Goal: Information Seeking & Learning: Learn about a topic

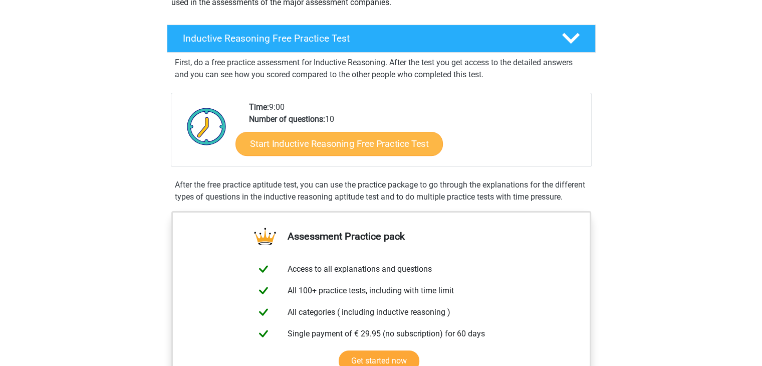
scroll to position [140, 0]
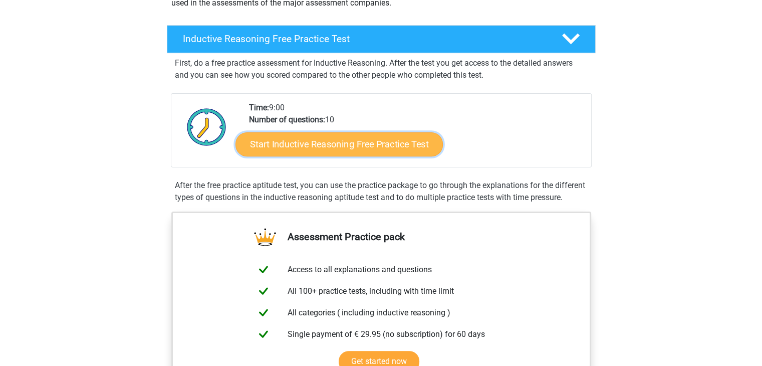
click at [363, 140] on link "Start Inductive Reasoning Free Practice Test" at bounding box center [338, 144] width 207 height 24
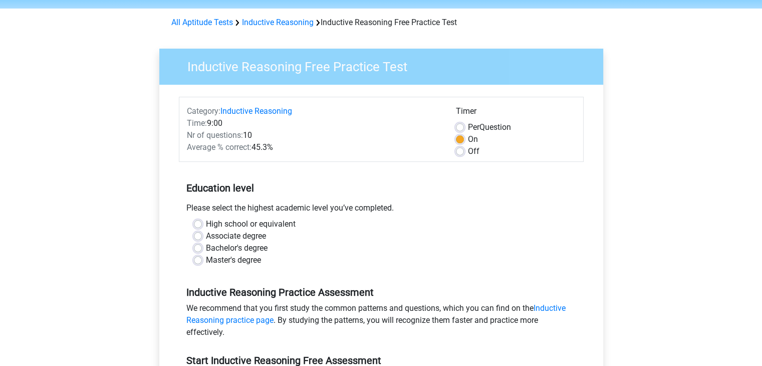
scroll to position [35, 0]
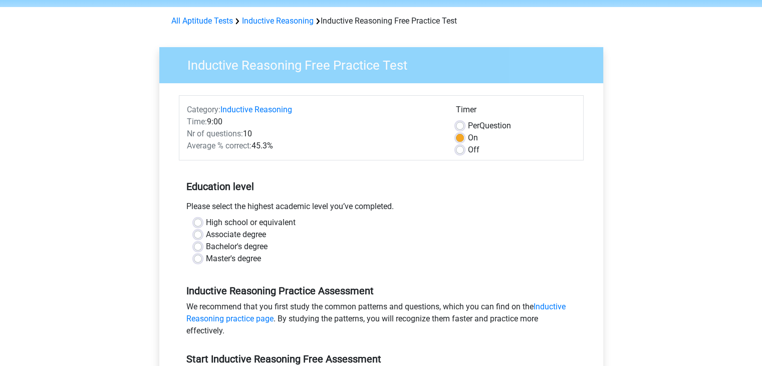
click at [232, 263] on label "Master's degree" at bounding box center [233, 259] width 55 height 12
click at [202, 263] on input "Master's degree" at bounding box center [198, 258] width 8 height 10
radio input "true"
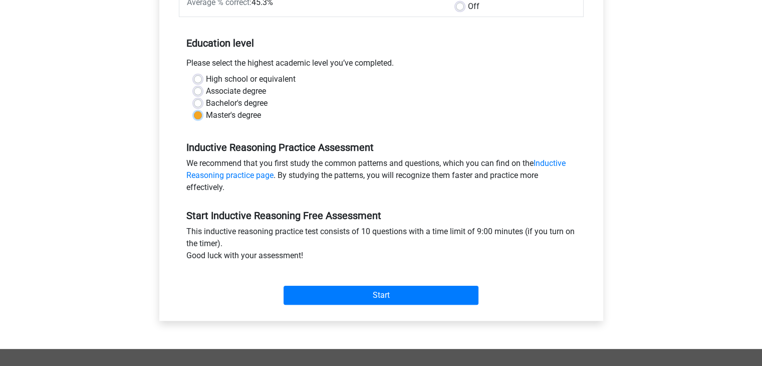
scroll to position [212, 0]
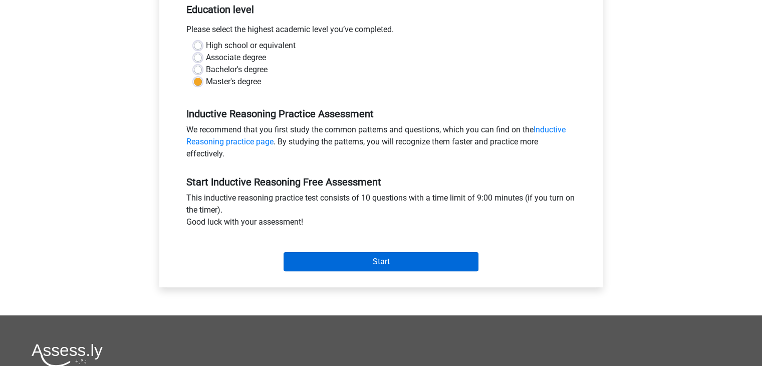
drag, startPoint x: 328, startPoint y: 240, endPoint x: 322, endPoint y: 263, distance: 23.7
click at [322, 263] on div "Start" at bounding box center [381, 253] width 405 height 35
click at [322, 263] on input "Start" at bounding box center [381, 261] width 195 height 19
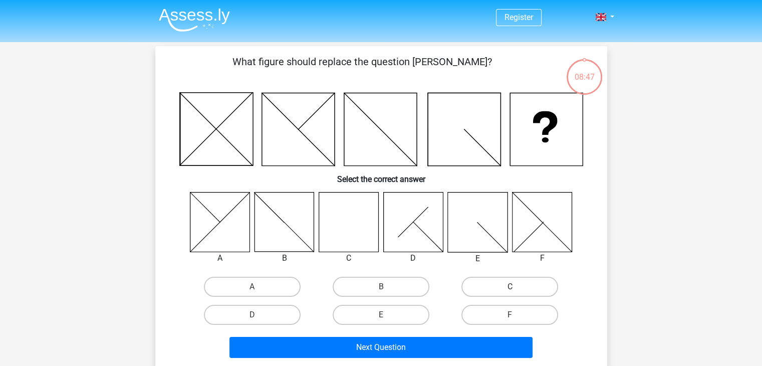
click at [499, 281] on label "C" at bounding box center [509, 287] width 97 height 20
click at [510, 287] on input "C" at bounding box center [513, 290] width 7 height 7
radio input "true"
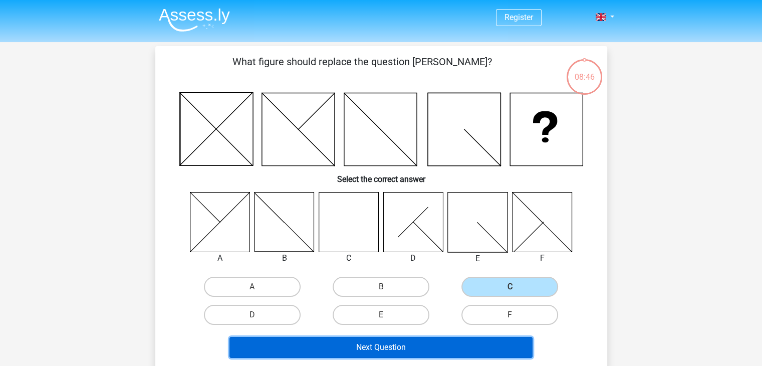
click at [425, 348] on button "Next Question" at bounding box center [380, 347] width 303 height 21
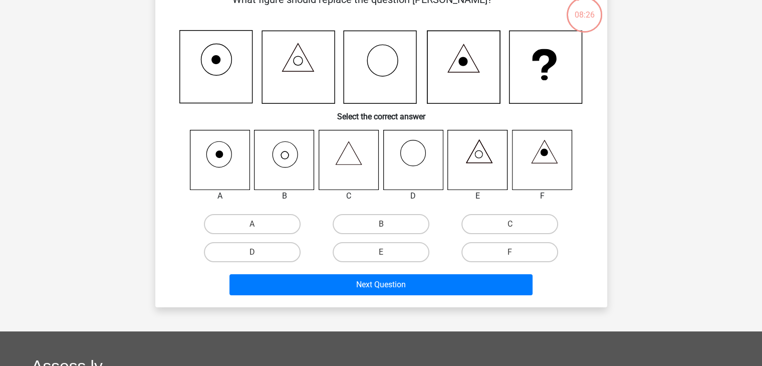
scroll to position [59, 0]
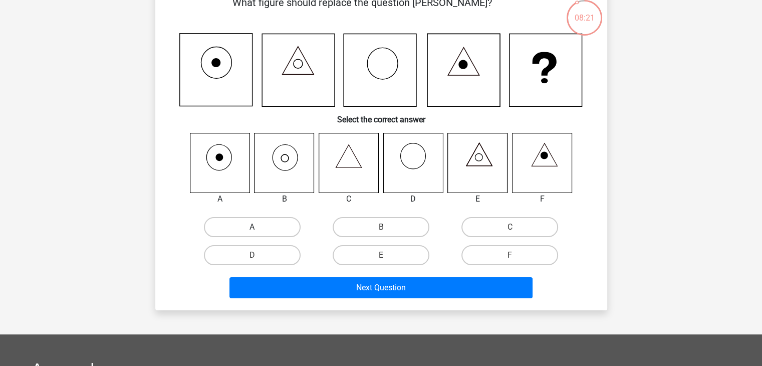
click at [259, 226] on label "A" at bounding box center [252, 227] width 97 height 20
click at [259, 227] on input "A" at bounding box center [255, 230] width 7 height 7
radio input "true"
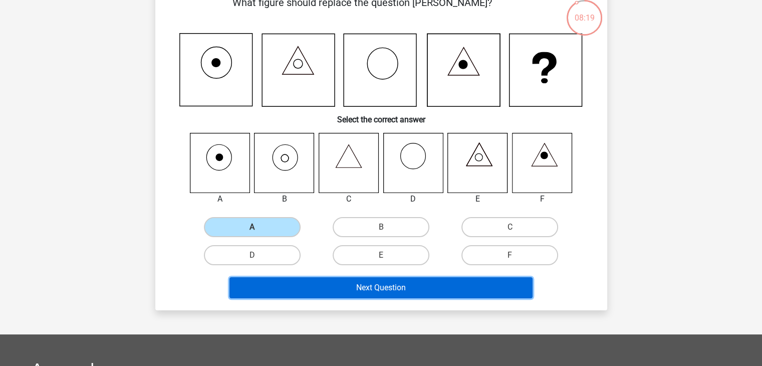
click at [353, 283] on button "Next Question" at bounding box center [380, 287] width 303 height 21
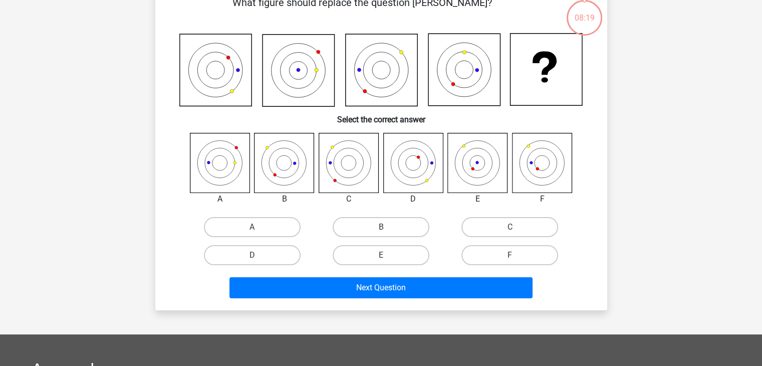
scroll to position [46, 0]
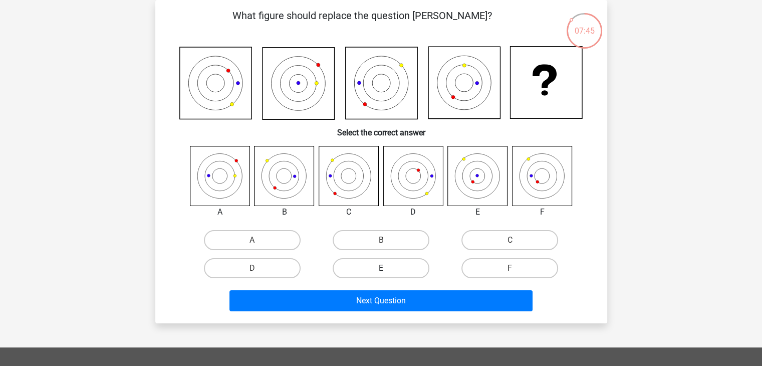
click at [372, 265] on label "E" at bounding box center [381, 268] width 97 height 20
click at [381, 268] on input "E" at bounding box center [384, 271] width 7 height 7
radio input "true"
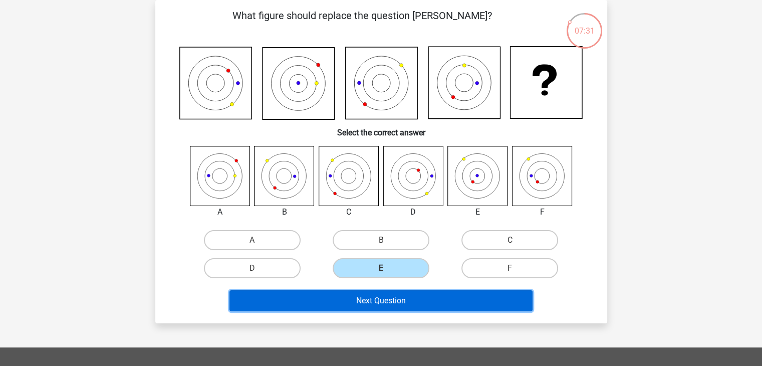
click at [407, 302] on button "Next Question" at bounding box center [380, 300] width 303 height 21
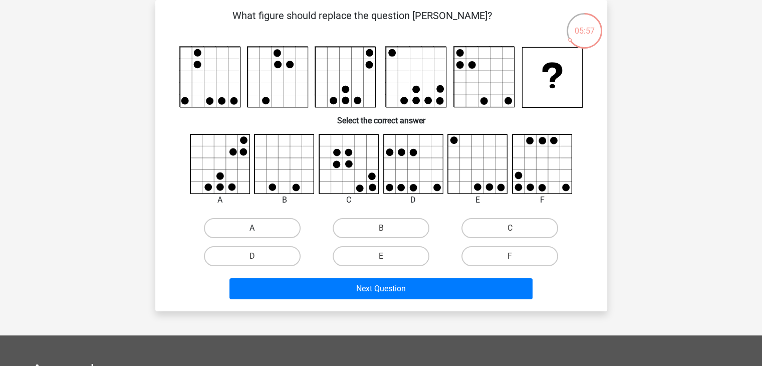
click at [241, 223] on label "A" at bounding box center [252, 228] width 97 height 20
click at [252, 228] on input "A" at bounding box center [255, 231] width 7 height 7
radio input "true"
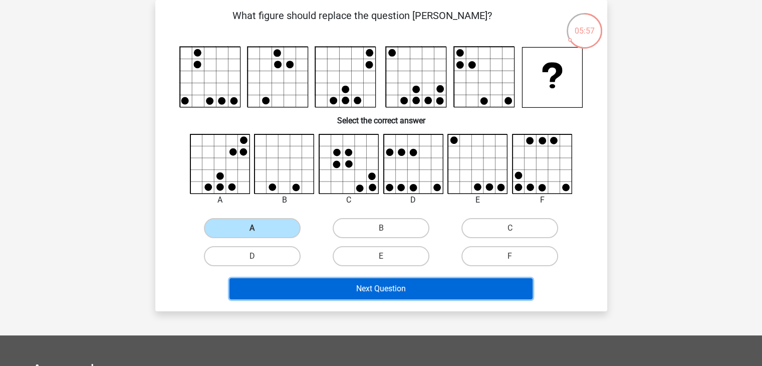
click at [334, 294] on button "Next Question" at bounding box center [380, 288] width 303 height 21
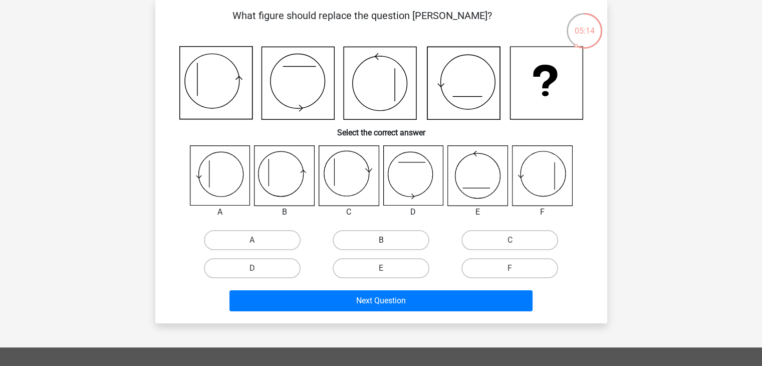
click at [349, 232] on label "B" at bounding box center [381, 240] width 97 height 20
click at [381, 240] on input "B" at bounding box center [384, 243] width 7 height 7
radio input "true"
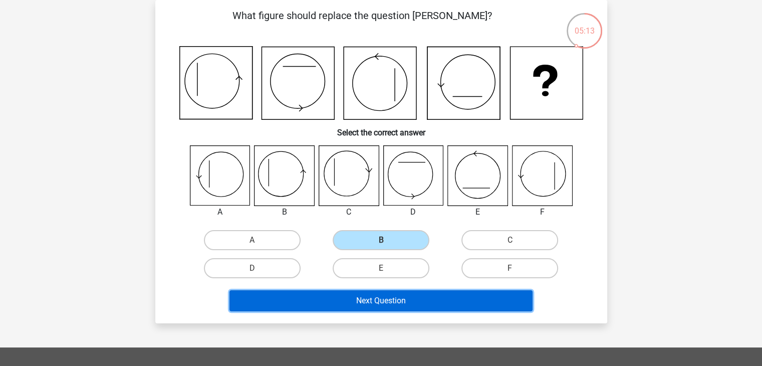
click at [378, 292] on button "Next Question" at bounding box center [380, 300] width 303 height 21
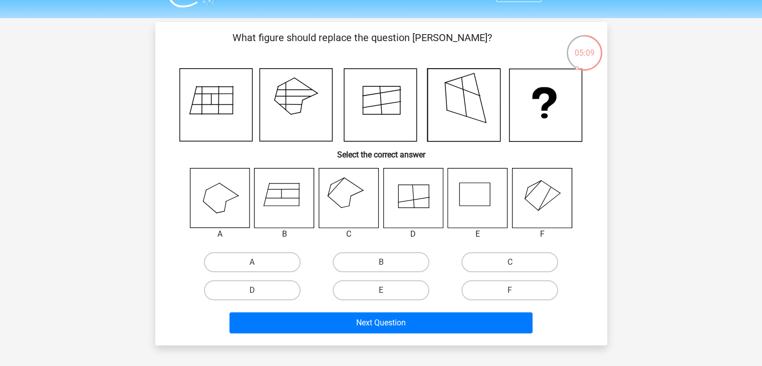
scroll to position [26, 0]
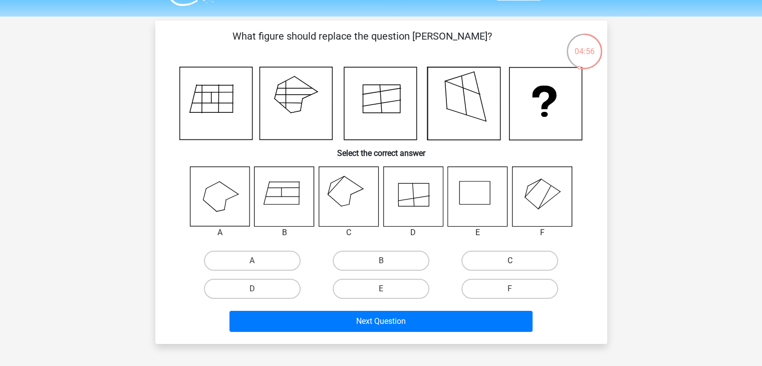
click at [483, 254] on label "C" at bounding box center [509, 261] width 97 height 20
click at [510, 261] on input "C" at bounding box center [513, 264] width 7 height 7
radio input "true"
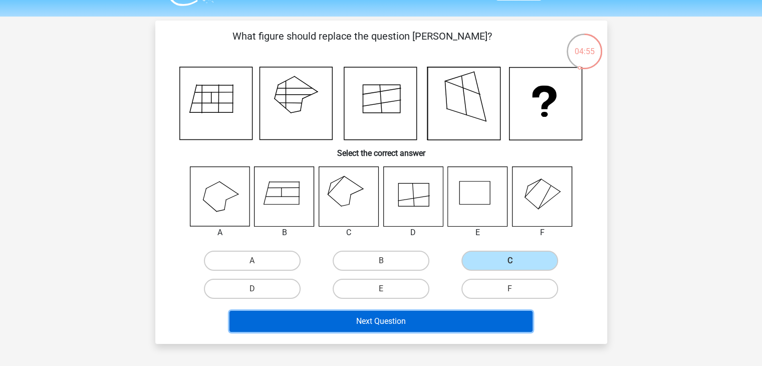
click at [445, 321] on button "Next Question" at bounding box center [380, 321] width 303 height 21
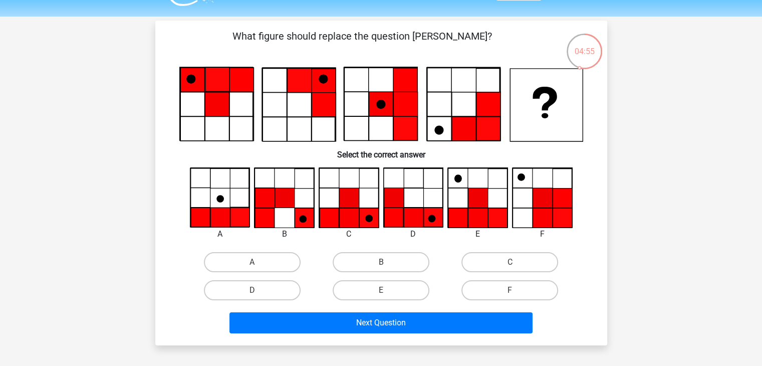
scroll to position [46, 0]
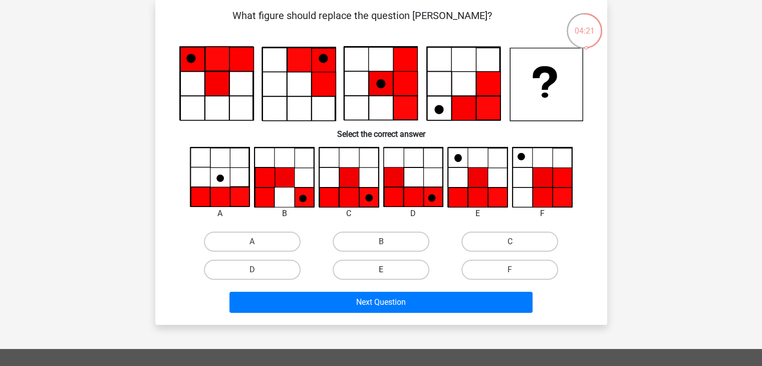
click at [372, 263] on label "E" at bounding box center [381, 270] width 97 height 20
click at [381, 270] on input "E" at bounding box center [384, 273] width 7 height 7
radio input "true"
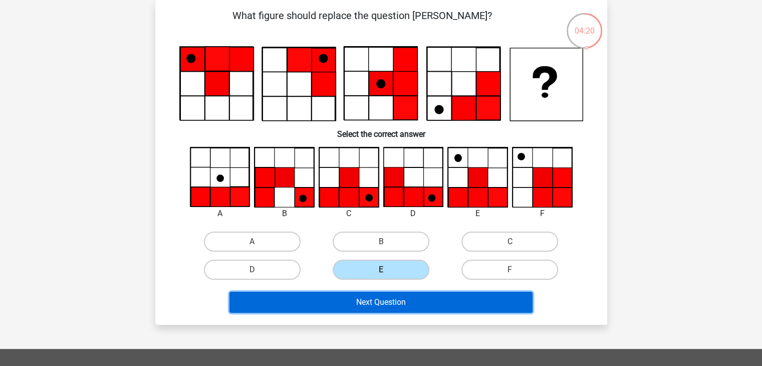
click at [372, 297] on button "Next Question" at bounding box center [380, 302] width 303 height 21
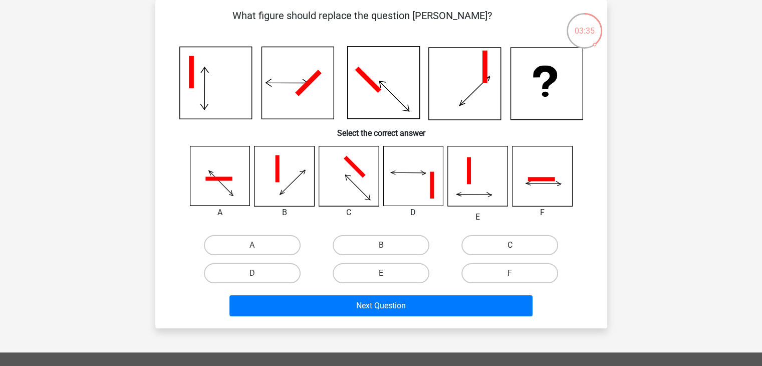
click at [499, 235] on label "C" at bounding box center [509, 245] width 97 height 20
click at [510, 245] on input "C" at bounding box center [513, 248] width 7 height 7
radio input "true"
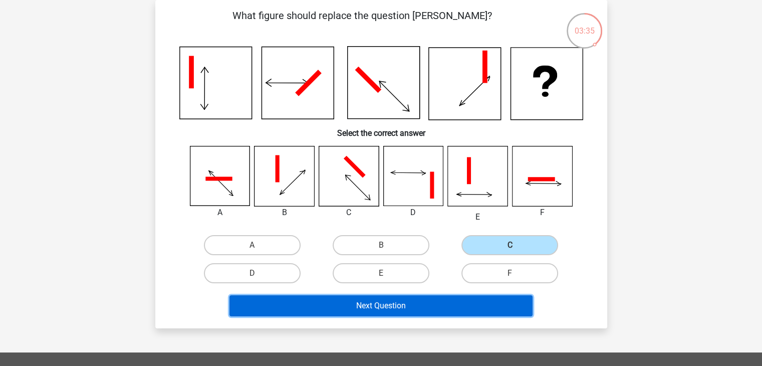
click at [447, 298] on button "Next Question" at bounding box center [380, 305] width 303 height 21
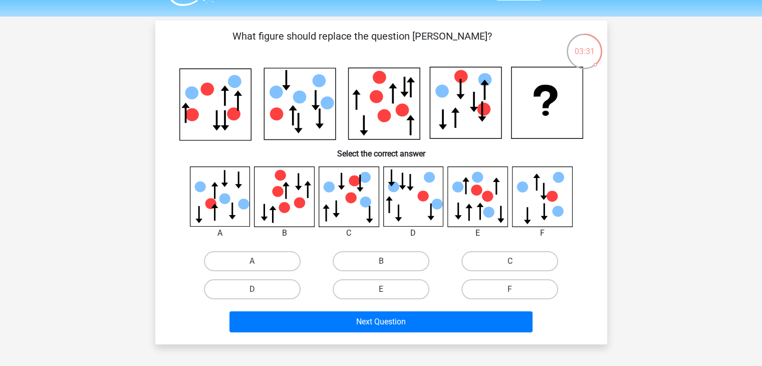
scroll to position [25, 0]
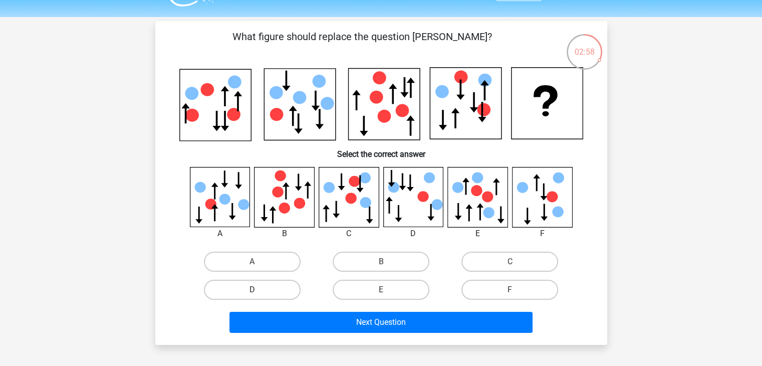
click at [272, 281] on label "D" at bounding box center [252, 290] width 97 height 20
click at [259, 290] on input "D" at bounding box center [255, 293] width 7 height 7
radio input "true"
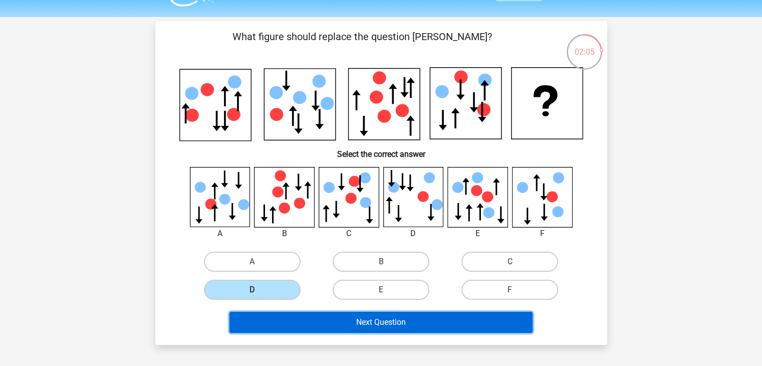
click at [383, 319] on button "Next Question" at bounding box center [380, 322] width 303 height 21
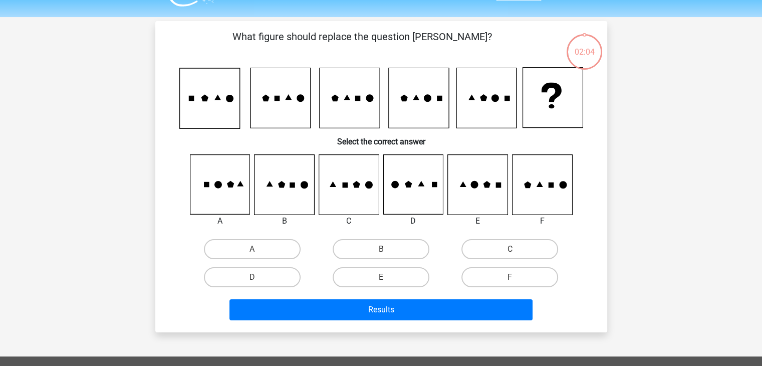
scroll to position [46, 0]
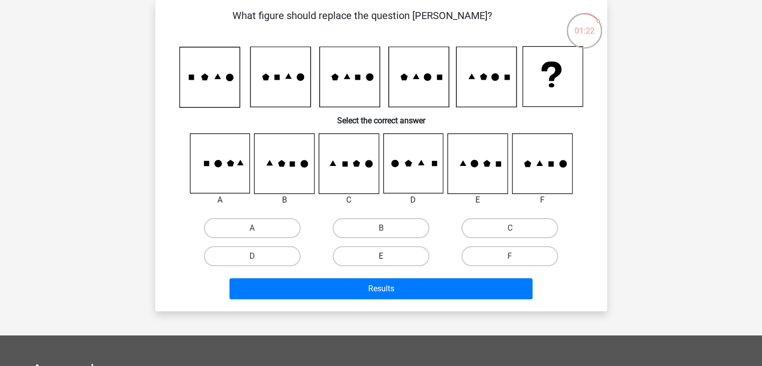
click at [397, 249] on label "E" at bounding box center [381, 256] width 97 height 20
click at [387, 256] on input "E" at bounding box center [384, 259] width 7 height 7
radio input "true"
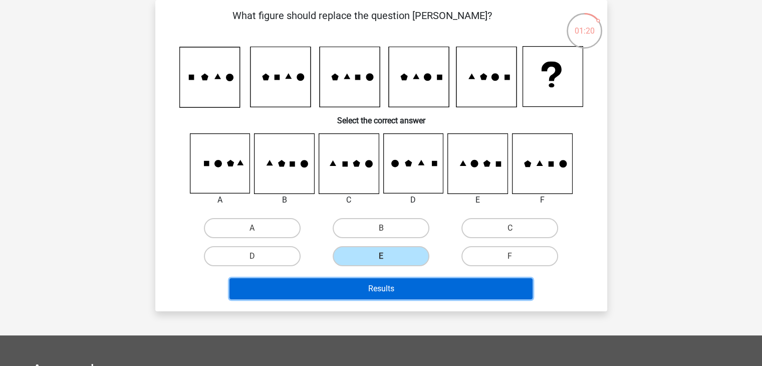
click at [416, 285] on button "Results" at bounding box center [380, 288] width 303 height 21
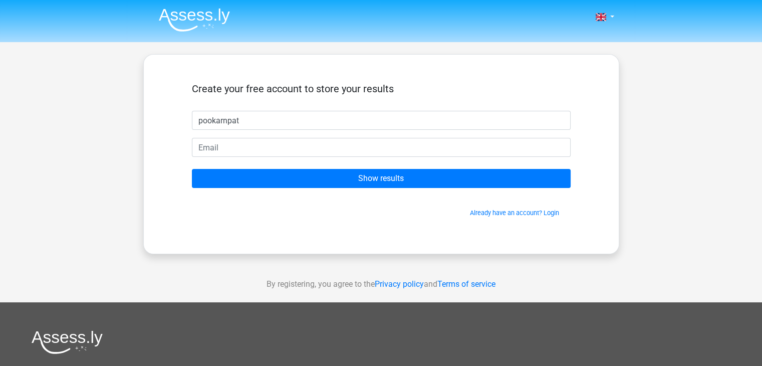
type input "pookarnpat"
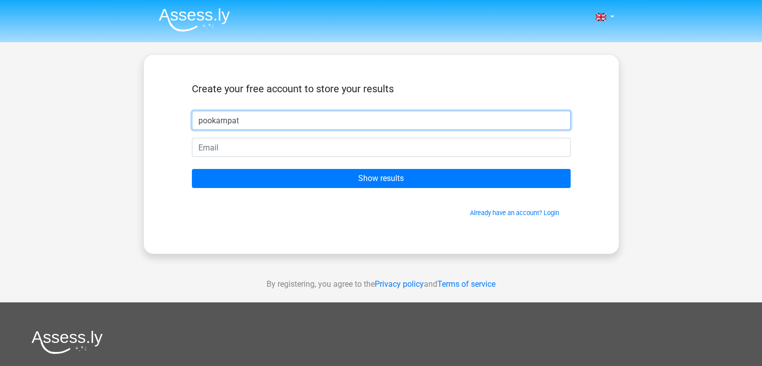
click at [352, 126] on input "pookarnpat" at bounding box center [381, 120] width 379 height 19
type input "joj"
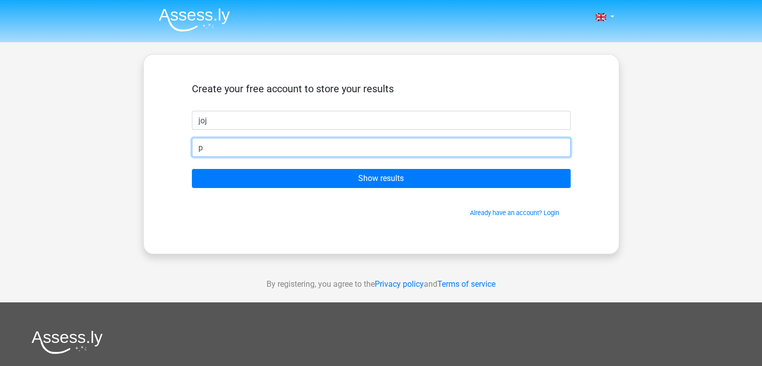
type input "p"
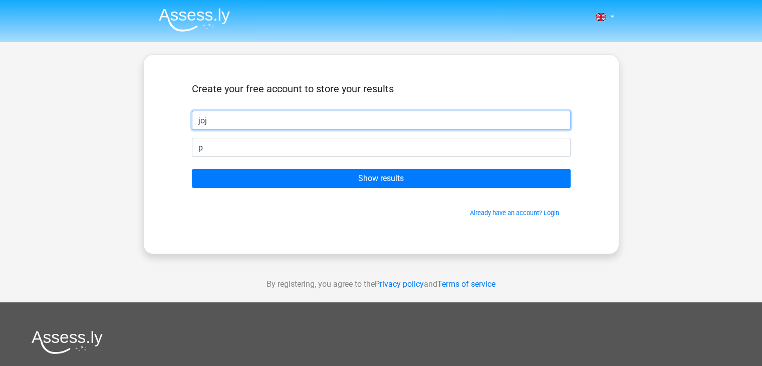
drag, startPoint x: 326, startPoint y: 116, endPoint x: 142, endPoint y: 118, distance: 183.4
click at [142, 118] on div "Nederlands English joj" at bounding box center [381, 283] width 762 height 567
type input "test trial user"
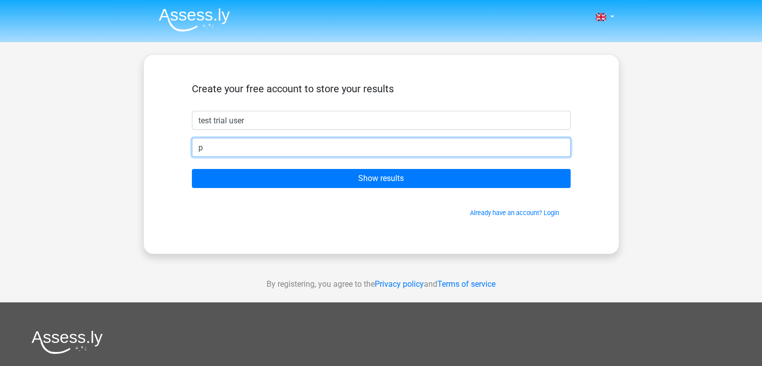
click at [217, 146] on input "p" at bounding box center [381, 147] width 379 height 19
type input "[EMAIL_ADDRESS][DOMAIN_NAME]"
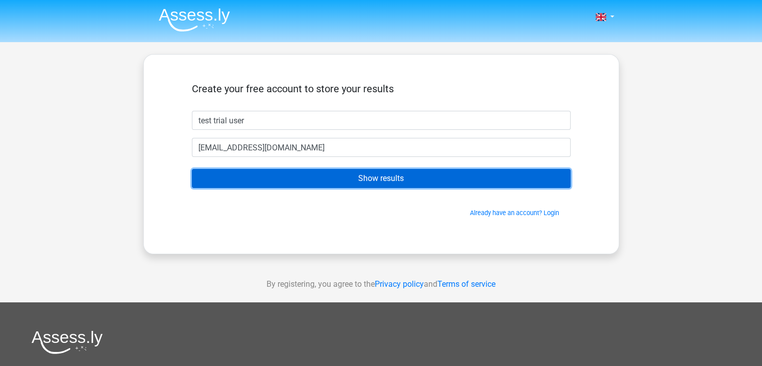
click at [248, 173] on input "Show results" at bounding box center [381, 178] width 379 height 19
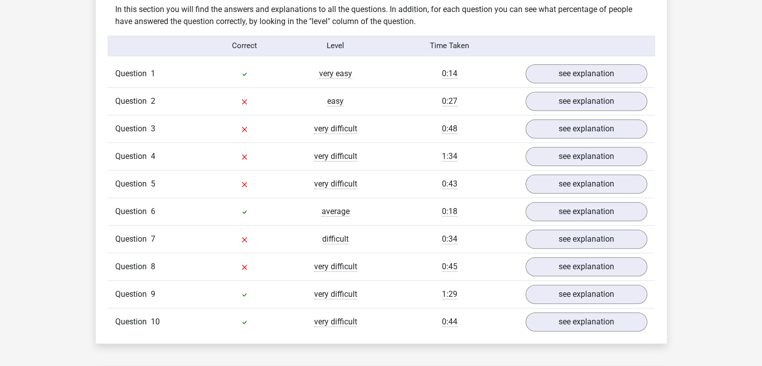
scroll to position [783, 0]
click at [571, 79] on link "see explanation" at bounding box center [586, 74] width 140 height 22
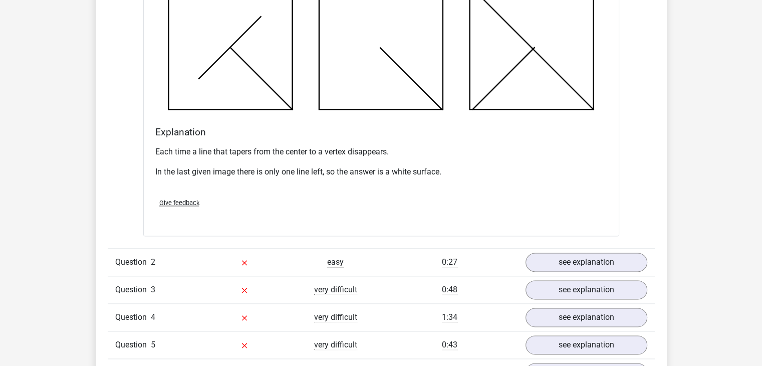
scroll to position [1202, 0]
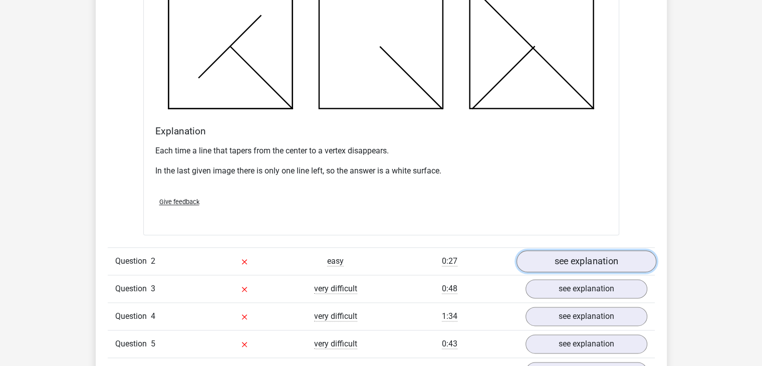
click at [561, 255] on link "see explanation" at bounding box center [586, 261] width 140 height 22
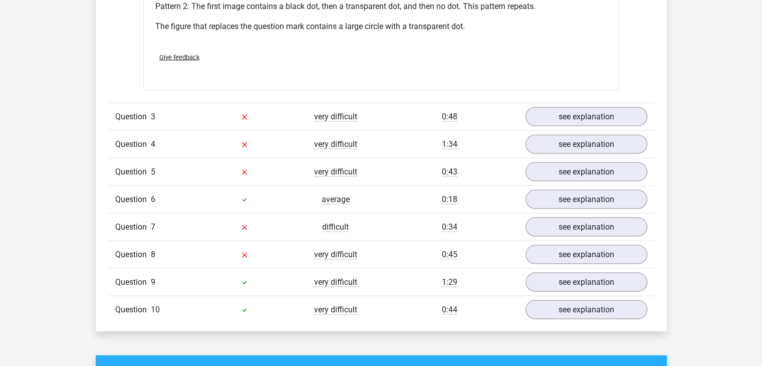
scroll to position [1974, 0]
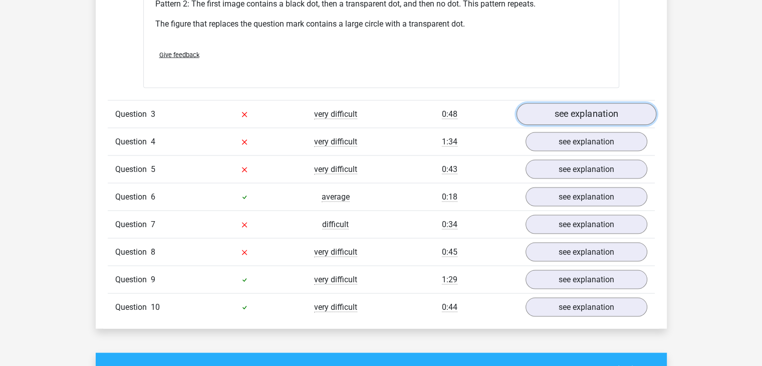
click at [601, 119] on link "see explanation" at bounding box center [586, 114] width 140 height 22
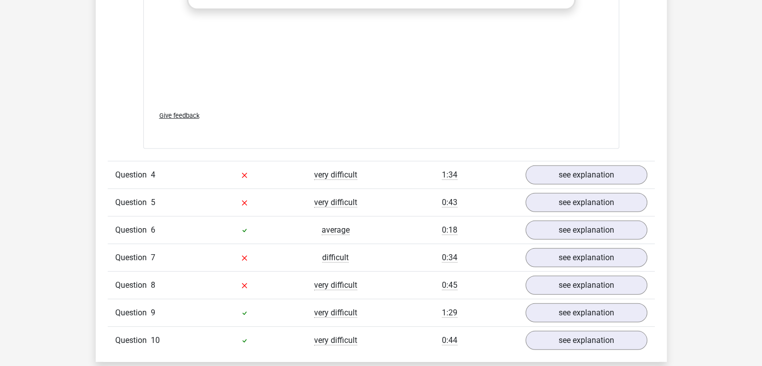
scroll to position [2786, 0]
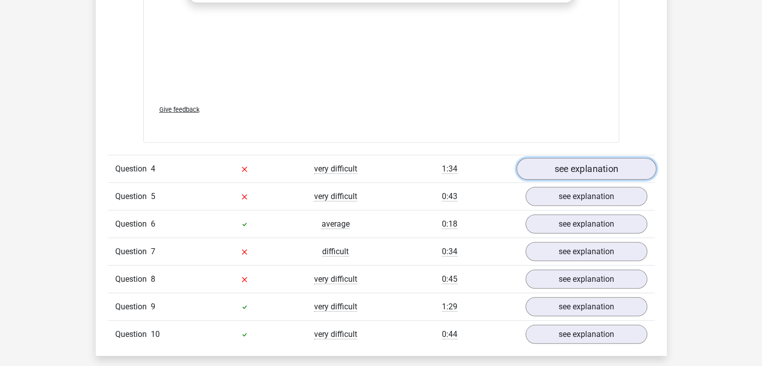
click at [571, 161] on link "see explanation" at bounding box center [586, 169] width 140 height 22
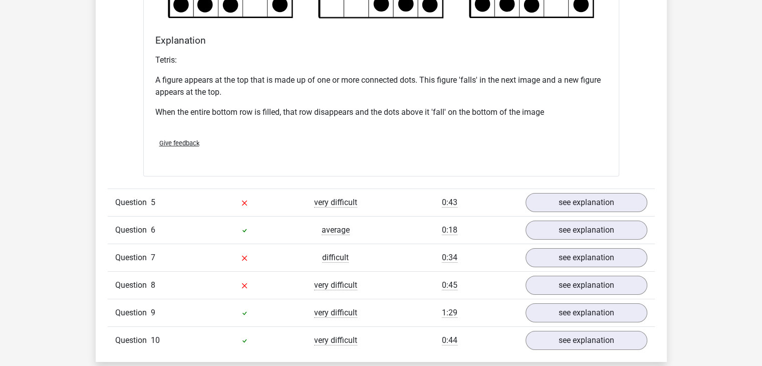
scroll to position [3381, 0]
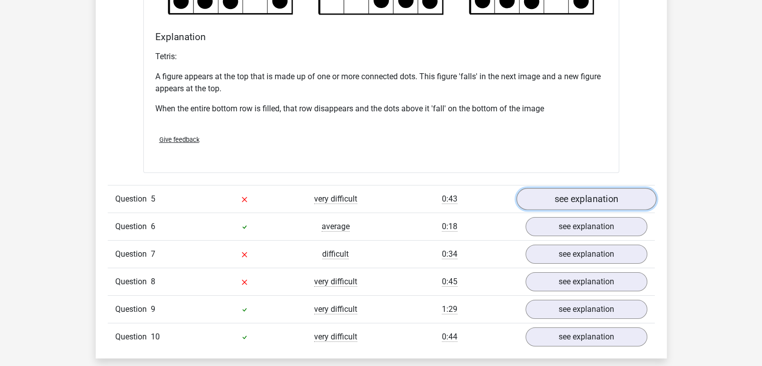
click at [556, 192] on link "see explanation" at bounding box center [586, 199] width 140 height 22
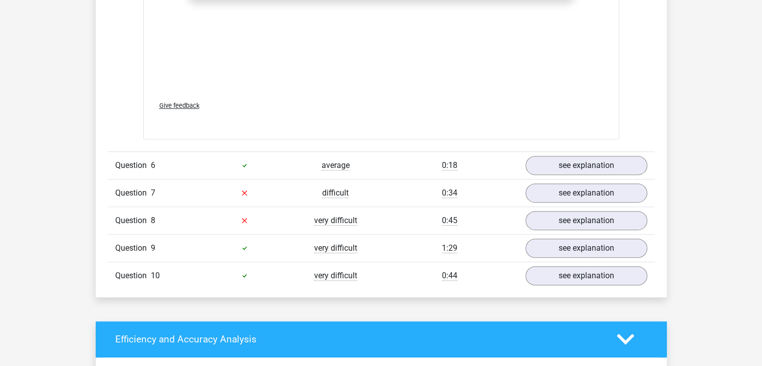
scroll to position [4280, 0]
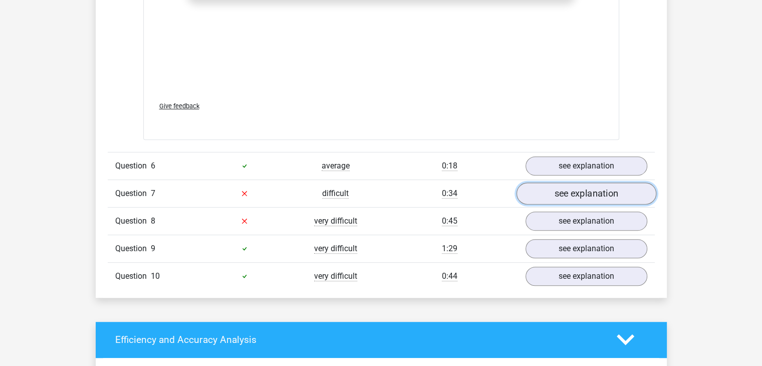
click at [571, 186] on link "see explanation" at bounding box center [586, 193] width 140 height 22
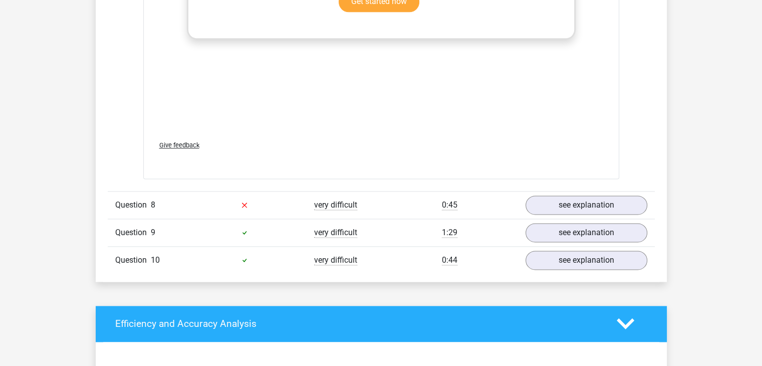
scroll to position [5140, 0]
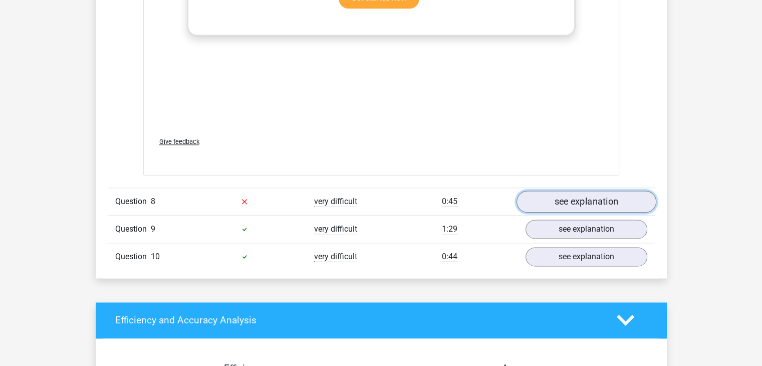
click at [607, 195] on link "see explanation" at bounding box center [586, 201] width 140 height 22
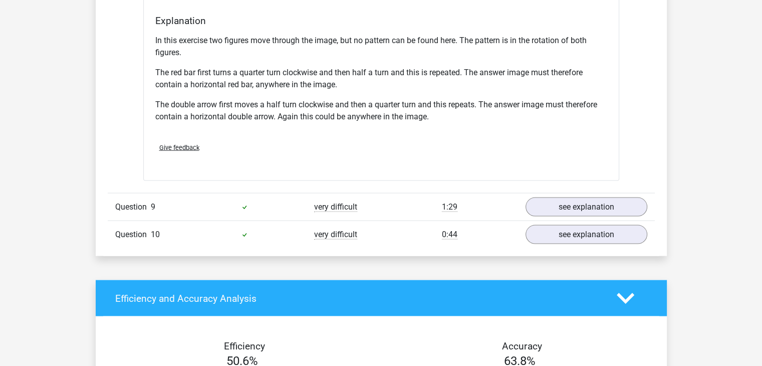
scroll to position [5896, 0]
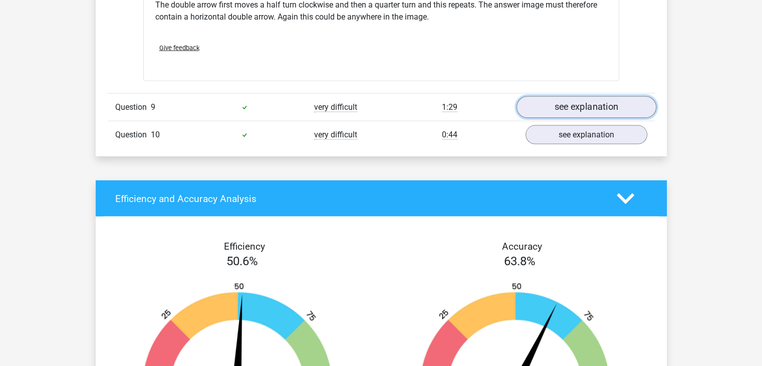
click at [593, 103] on link "see explanation" at bounding box center [586, 107] width 140 height 22
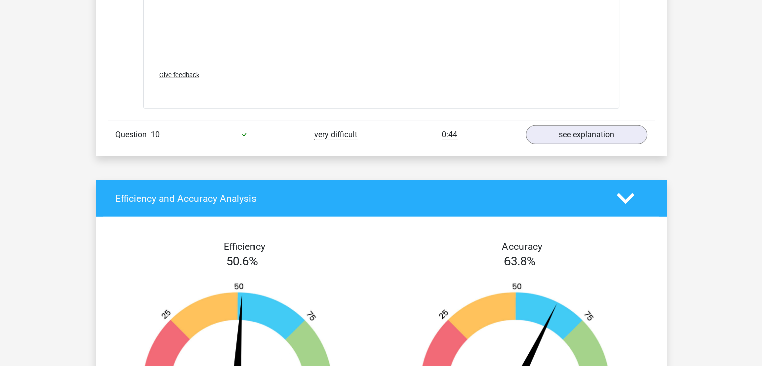
scroll to position [6736, 0]
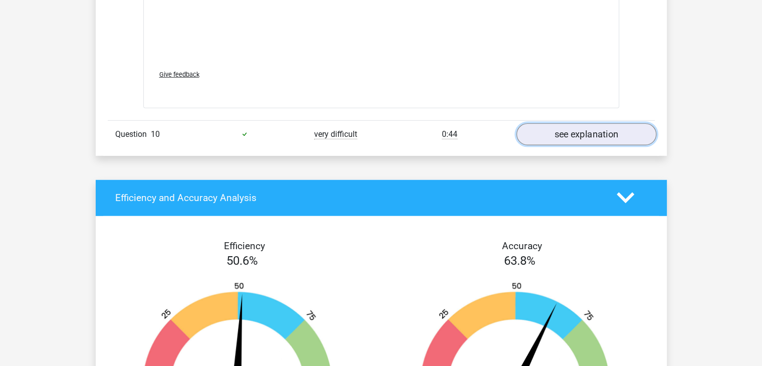
click at [581, 127] on link "see explanation" at bounding box center [586, 134] width 140 height 22
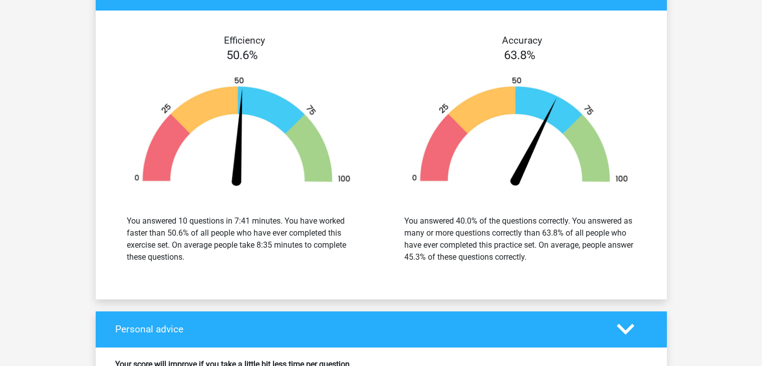
scroll to position [7767, 0]
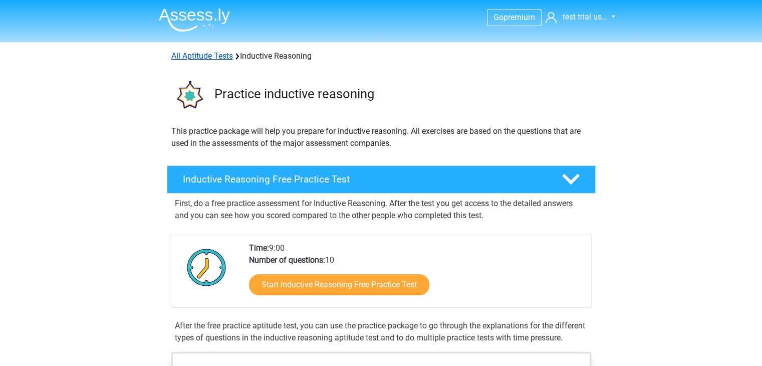
click at [189, 59] on link "All Aptitude Tests" at bounding box center [202, 56] width 62 height 10
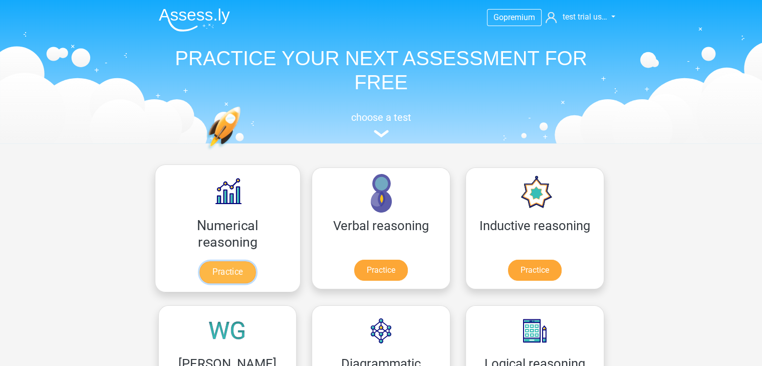
click at [208, 261] on link "Practice" at bounding box center [227, 272] width 56 height 22
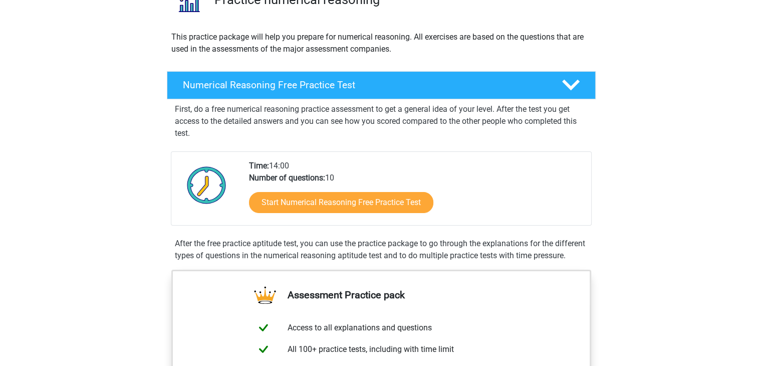
scroll to position [94, 0]
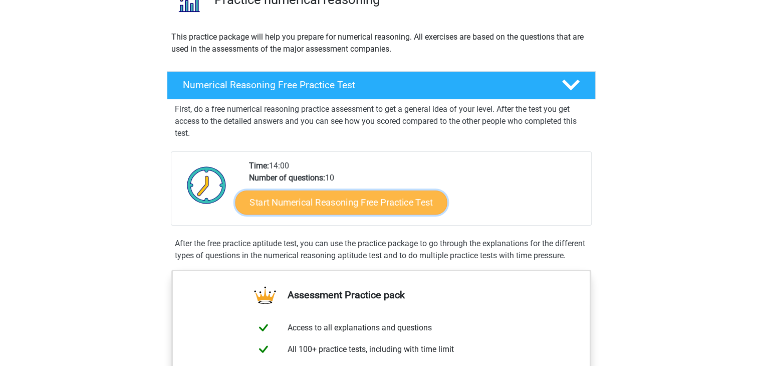
click at [291, 211] on link "Start Numerical Reasoning Free Practice Test" at bounding box center [341, 202] width 212 height 24
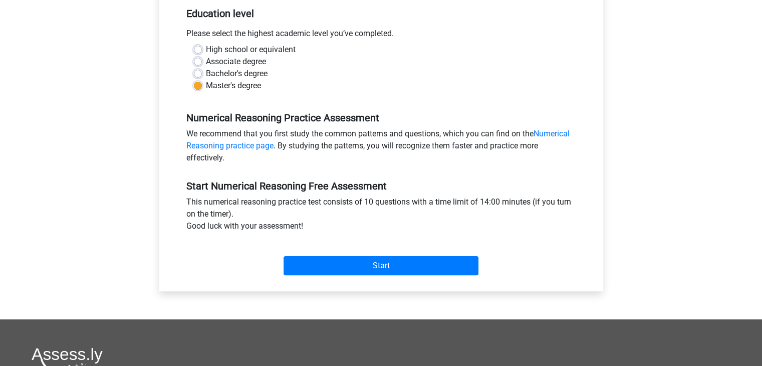
scroll to position [259, 0]
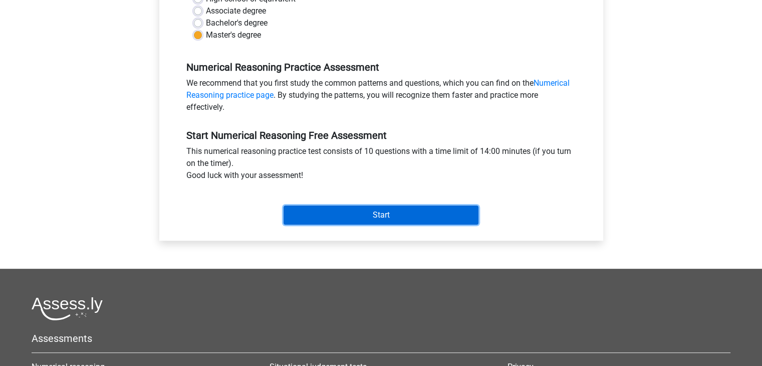
click at [329, 215] on input "Start" at bounding box center [381, 214] width 195 height 19
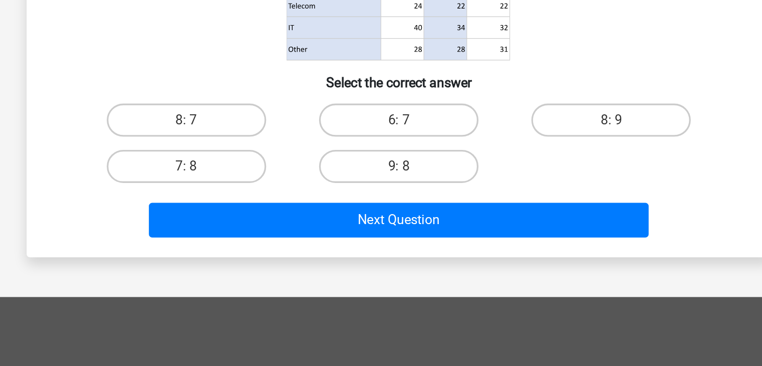
scroll to position [80, 0]
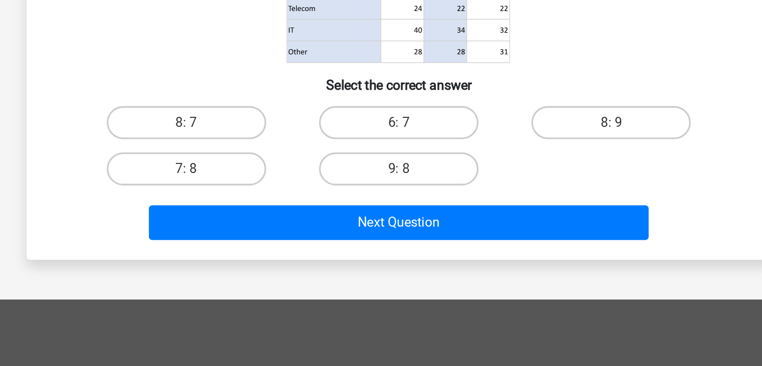
click at [389, 228] on div "9: 8" at bounding box center [381, 241] width 129 height 28
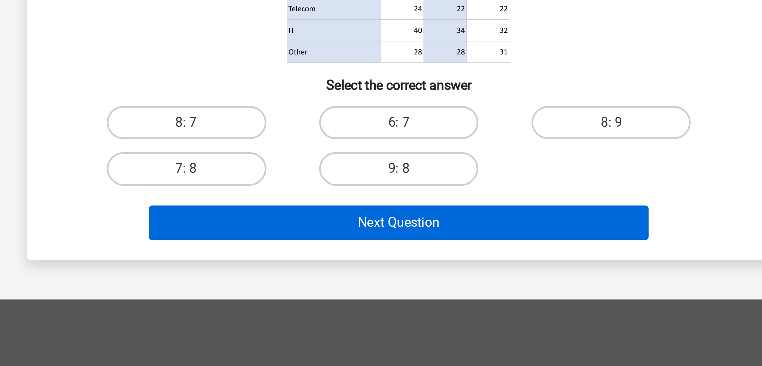
drag, startPoint x: 385, startPoint y: 237, endPoint x: 384, endPoint y: 268, distance: 31.1
click at [384, 268] on div "What is the ratio of McFlinsey's income in 2018 and 2020 combined to Arm's inco…" at bounding box center [381, 131] width 444 height 314
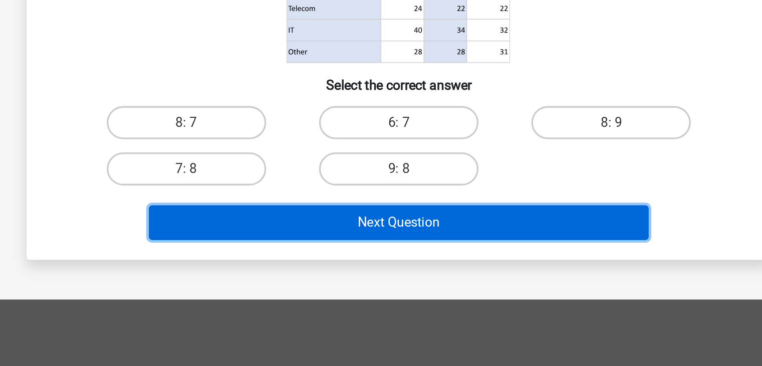
click at [384, 268] on button "Next Question" at bounding box center [380, 273] width 303 height 21
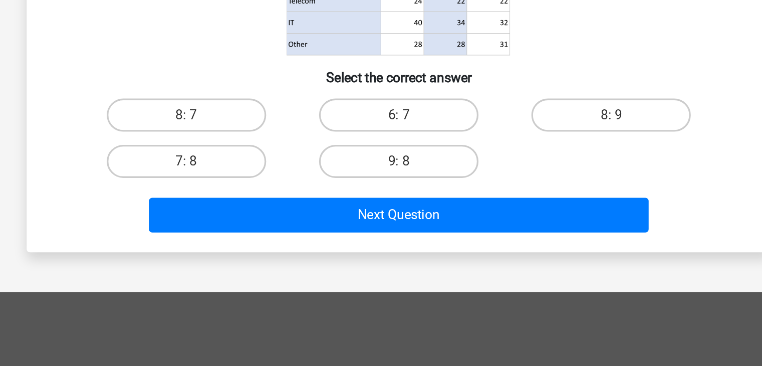
click at [405, 226] on div "6: 7" at bounding box center [381, 213] width 129 height 28
click at [397, 235] on label "9: 8" at bounding box center [381, 241] width 97 height 20
click at [387, 241] on input "9: 8" at bounding box center [384, 244] width 7 height 7
radio input "true"
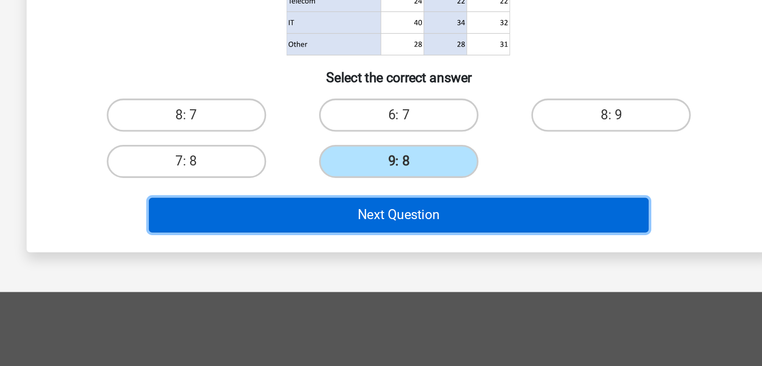
click at [401, 263] on button "Next Question" at bounding box center [380, 273] width 303 height 21
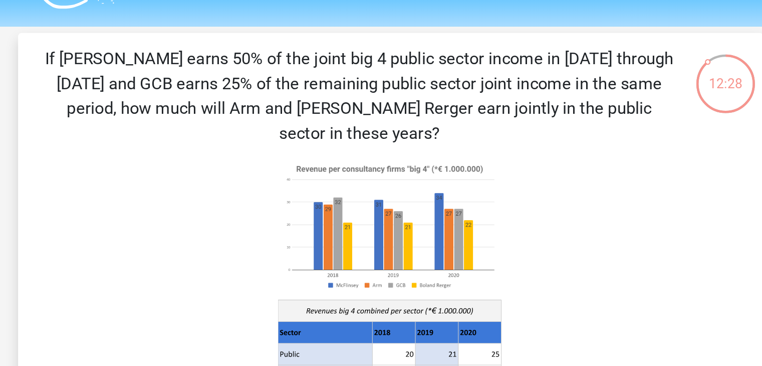
scroll to position [0, 0]
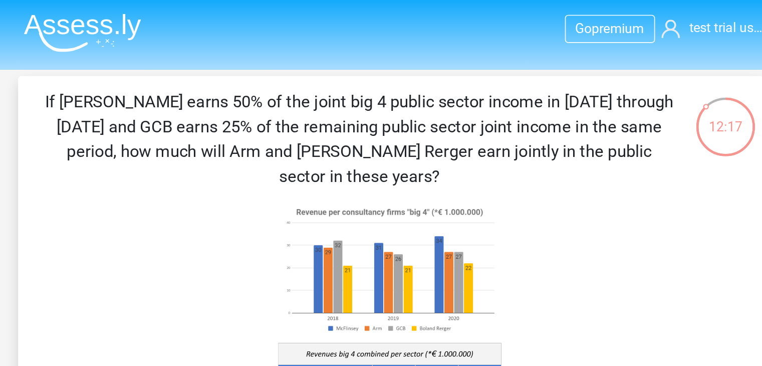
click at [500, 158] on icon at bounding box center [381, 204] width 404 height 165
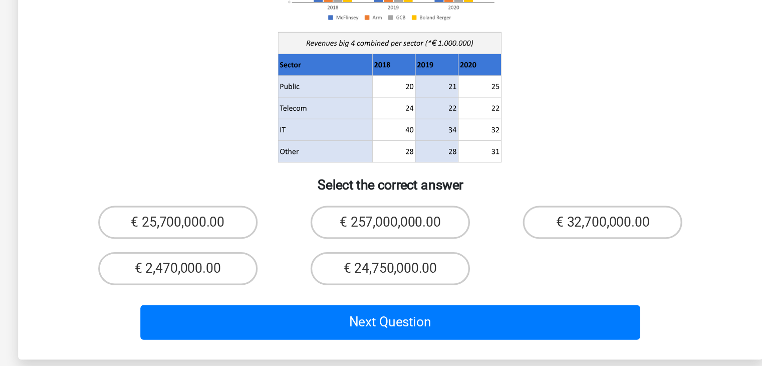
scroll to position [128, 0]
click at [380, 213] on label "€ 24,750,000.00" at bounding box center [381, 223] width 97 height 20
click at [381, 223] on input "€ 24,750,000.00" at bounding box center [384, 226] width 7 height 7
radio input "true"
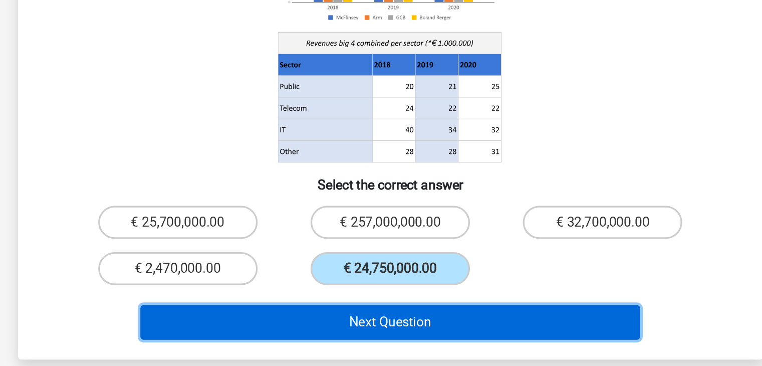
click at [406, 245] on button "Next Question" at bounding box center [380, 255] width 303 height 21
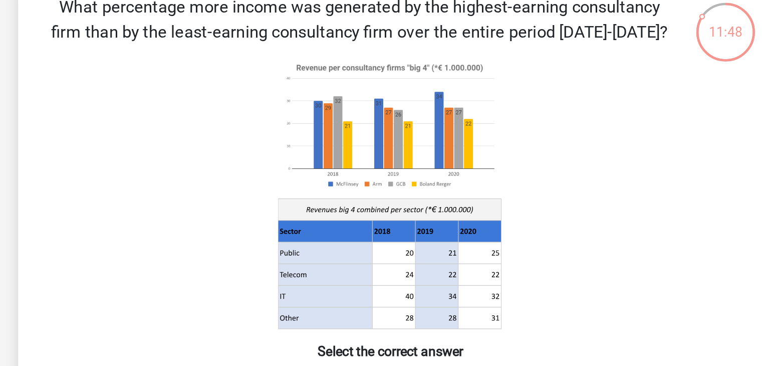
scroll to position [45, 0]
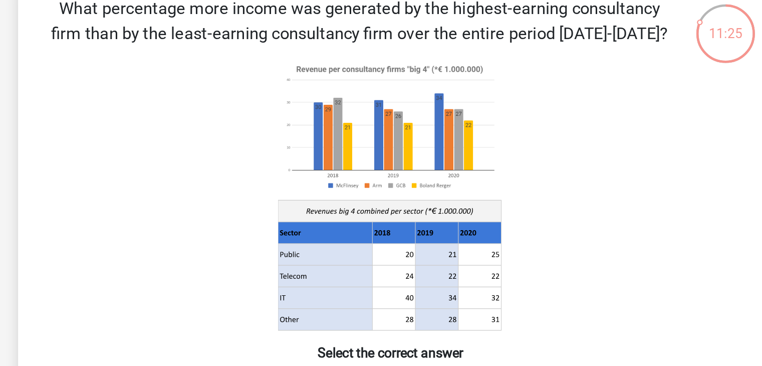
click at [503, 137] on icon at bounding box center [381, 130] width 404 height 165
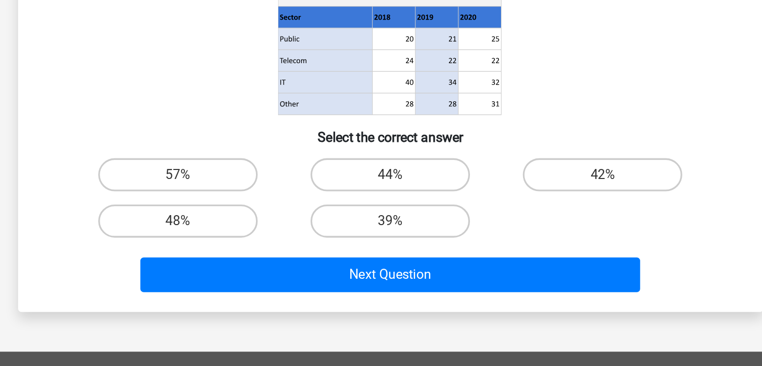
scroll to position [46, 0]
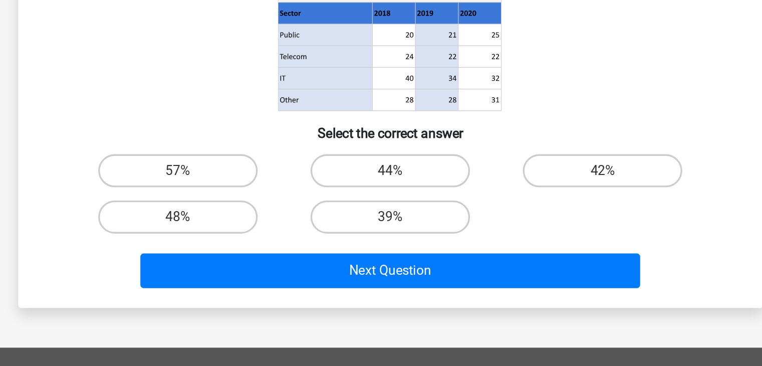
click at [484, 179] on icon at bounding box center [381, 128] width 404 height 165
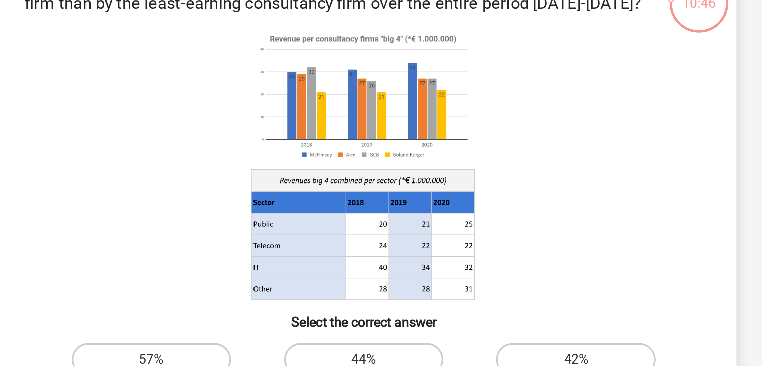
click at [460, 141] on icon at bounding box center [381, 128] width 404 height 165
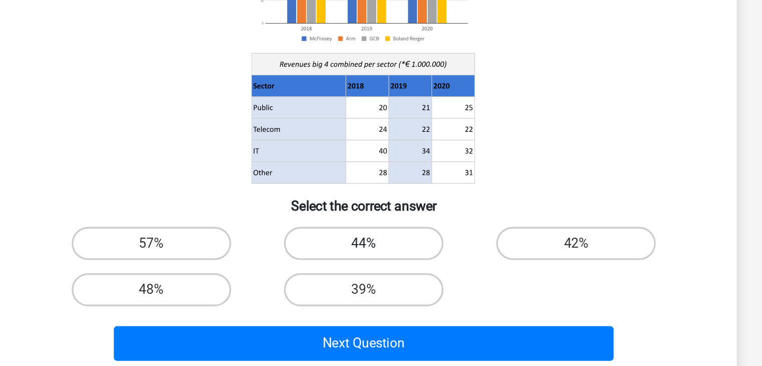
click at [402, 249] on label "44%" at bounding box center [381, 247] width 97 height 20
click at [387, 249] on input "44%" at bounding box center [384, 250] width 7 height 7
radio input "true"
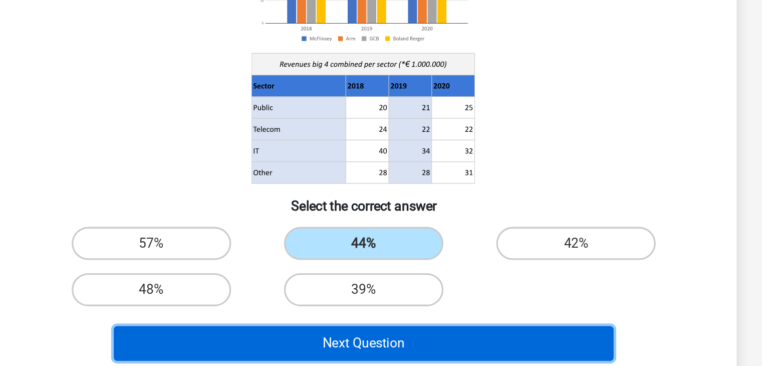
click at [436, 311] on button "Next Question" at bounding box center [380, 307] width 303 height 21
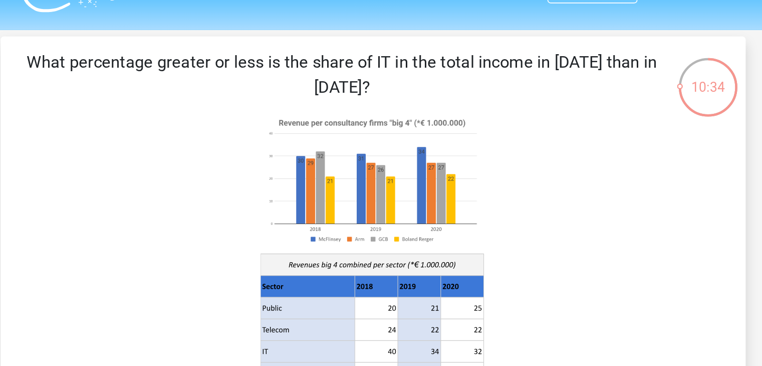
scroll to position [24, 0]
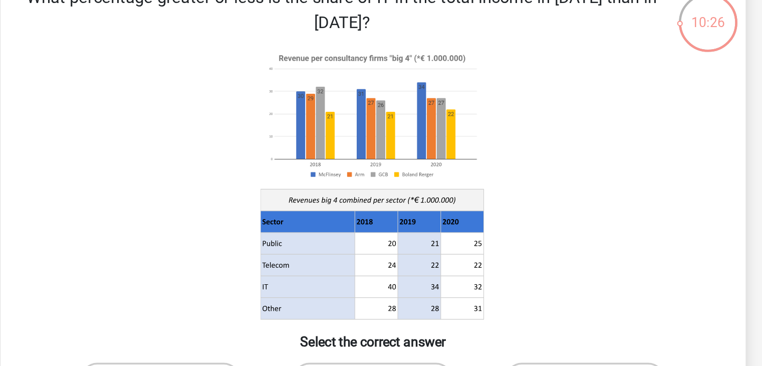
click at [440, 125] on image at bounding box center [380, 109] width 135 height 83
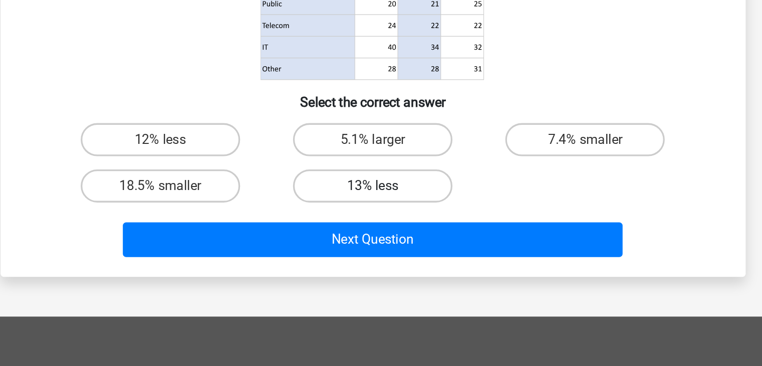
click at [412, 255] on label "13% less" at bounding box center [381, 255] width 97 height 20
click at [387, 255] on input "13% less" at bounding box center [384, 258] width 7 height 7
radio input "true"
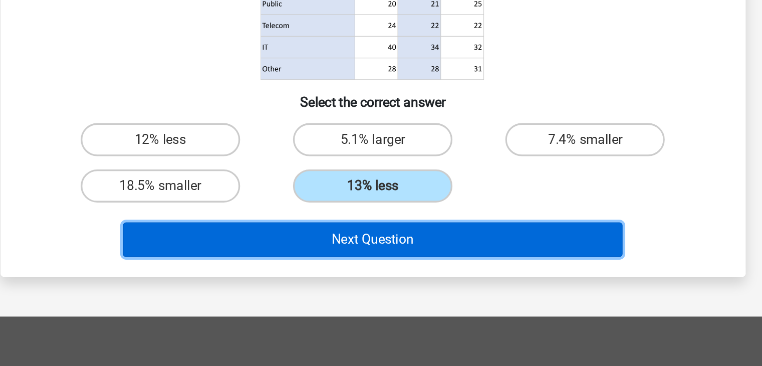
click at [418, 284] on button "Next Question" at bounding box center [380, 287] width 303 height 21
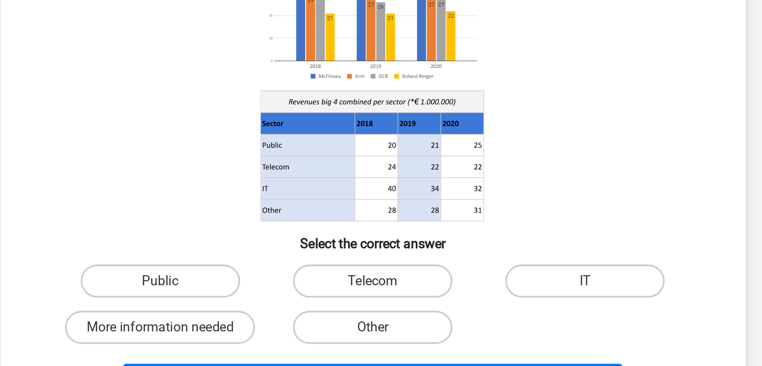
scroll to position [2, 0]
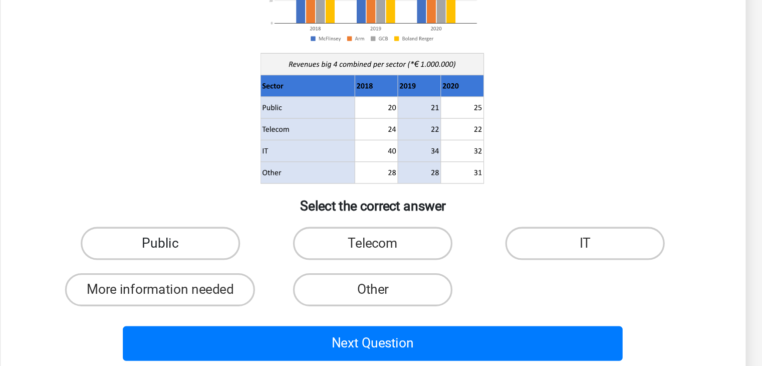
click at [289, 299] on label "Public" at bounding box center [252, 291] width 97 height 20
click at [259, 298] on input "Public" at bounding box center [255, 294] width 7 height 7
radio input "true"
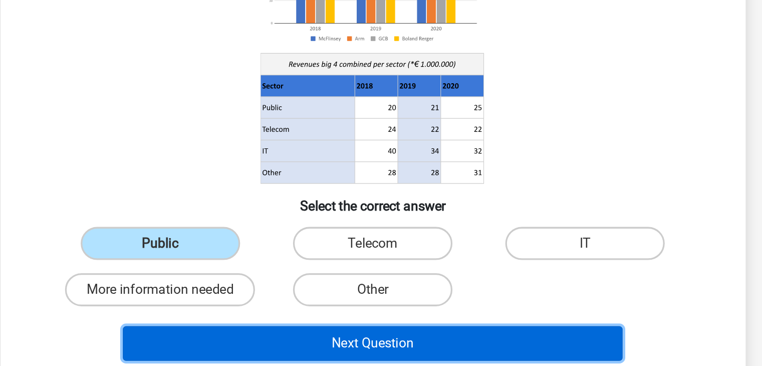
click at [350, 354] on button "Next Question" at bounding box center [380, 351] width 303 height 21
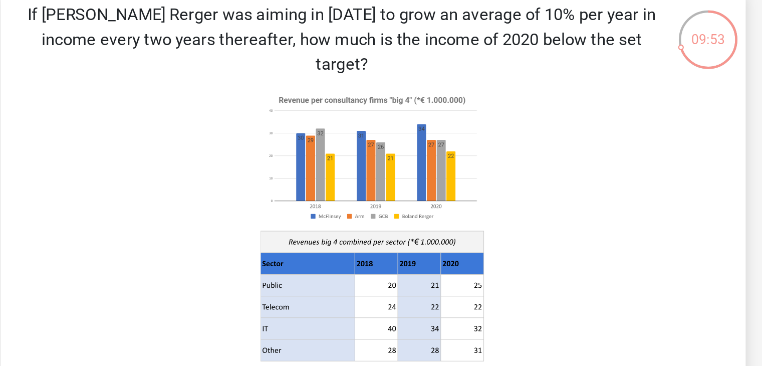
scroll to position [44, 0]
click at [500, 160] on icon at bounding box center [381, 145] width 404 height 165
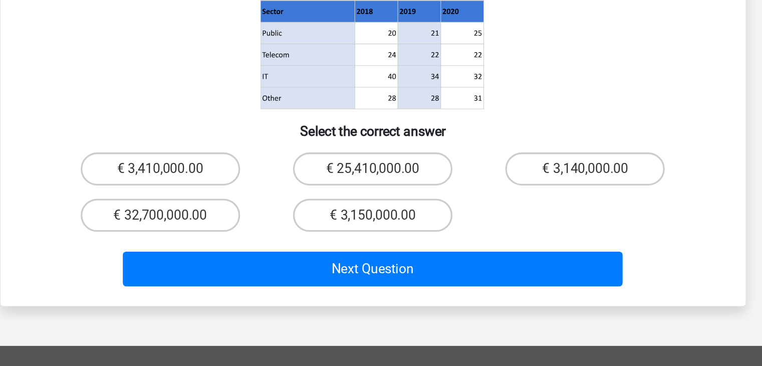
scroll to position [62, 0]
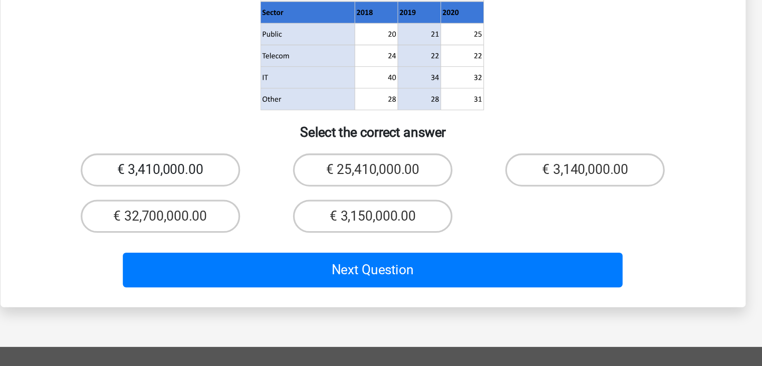
click at [270, 236] on label "€ 3,410,000.00" at bounding box center [252, 246] width 97 height 20
click at [259, 246] on input "€ 3,410,000.00" at bounding box center [255, 249] width 7 height 7
radio input "true"
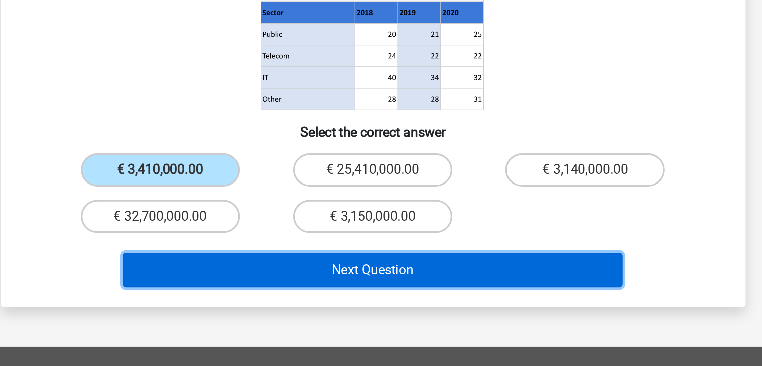
click at [340, 296] on button "Next Question" at bounding box center [380, 306] width 303 height 21
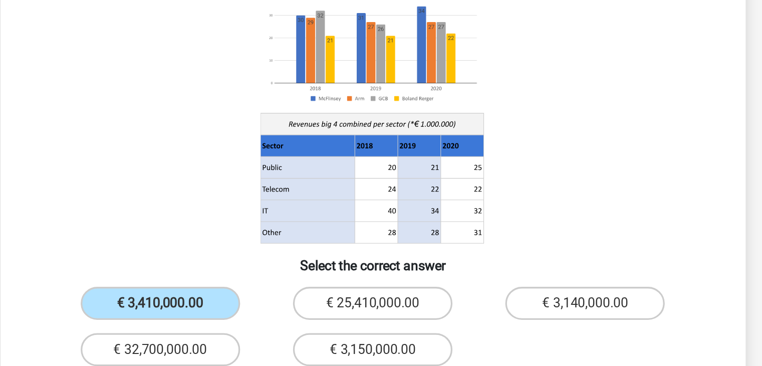
scroll to position [0, 0]
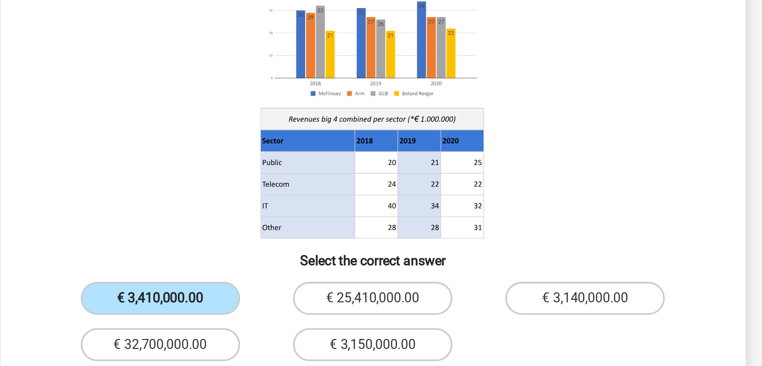
click at [257, 298] on label "€ 3,410,000.00" at bounding box center [252, 308] width 97 height 20
click at [257, 308] on input "€ 3,410,000.00" at bounding box center [255, 311] width 7 height 7
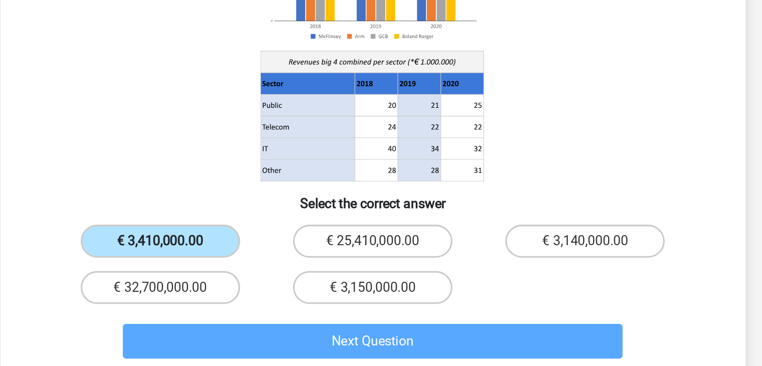
scroll to position [20, 0]
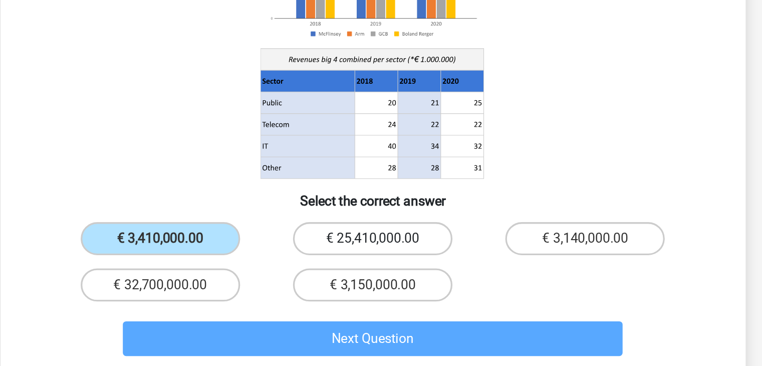
click at [372, 278] on label "€ 25,410,000.00" at bounding box center [381, 288] width 97 height 20
click at [381, 288] on input "€ 25,410,000.00" at bounding box center [384, 291] width 7 height 7
radio input "true"
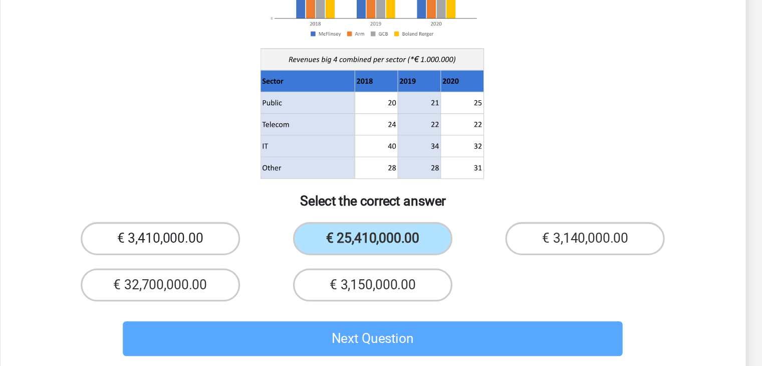
click at [268, 278] on label "€ 3,410,000.00" at bounding box center [252, 288] width 97 height 20
click at [259, 288] on input "€ 3,410,000.00" at bounding box center [255, 291] width 7 height 7
radio input "true"
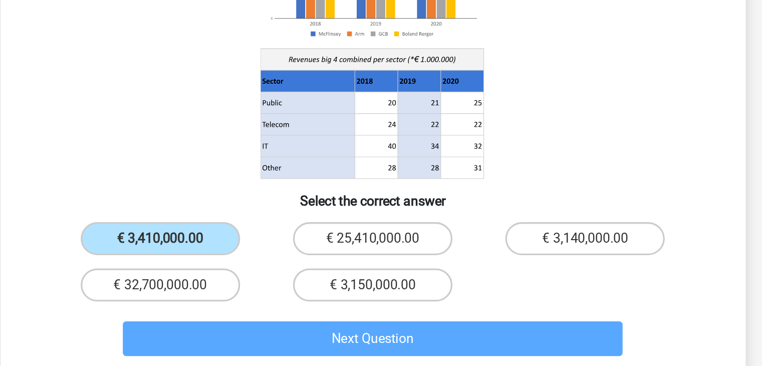
drag, startPoint x: 508, startPoint y: 287, endPoint x: 516, endPoint y: 275, distance: 14.6
click at [516, 275] on div "€ 3,410,000.00 € 25,410,000.00 € 3,140,000.00 € 32,700,000.00 € 3,150,000.00" at bounding box center [381, 302] width 387 height 56
click at [516, 288] on input "€ 3,140,000.00" at bounding box center [513, 291] width 7 height 7
radio input "true"
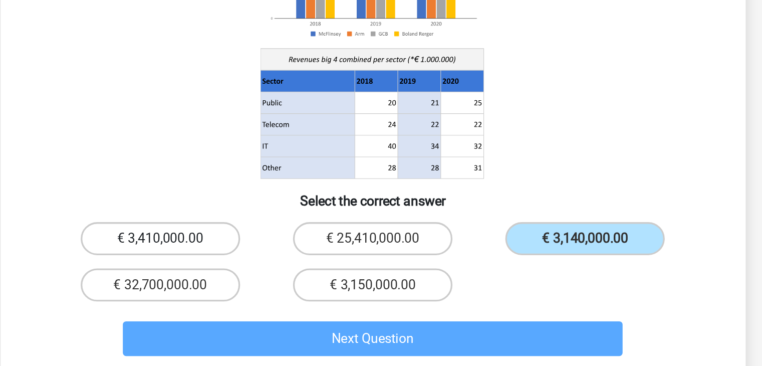
click at [277, 278] on label "€ 3,410,000.00" at bounding box center [252, 288] width 97 height 20
click at [259, 288] on input "€ 3,410,000.00" at bounding box center [255, 291] width 7 height 7
radio input "true"
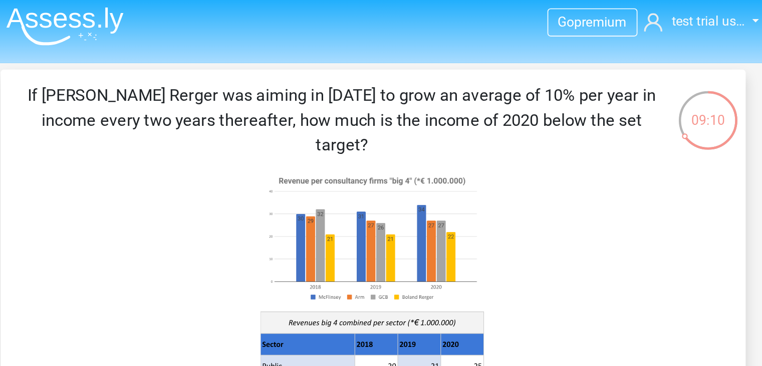
scroll to position [0, 0]
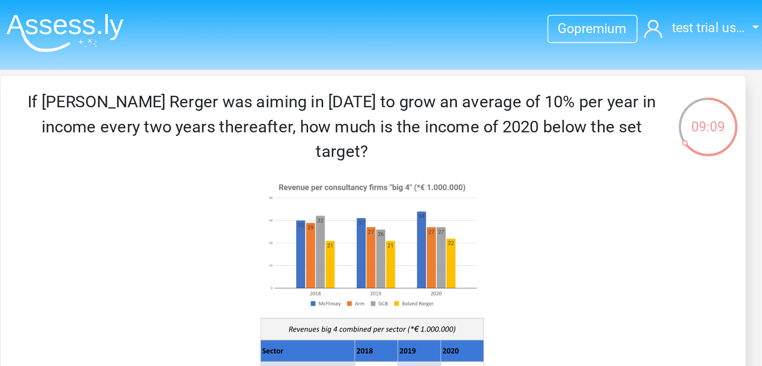
click at [561, 82] on div "If Boland Rerger was aiming in 2018 to grow an average of 10% per year in incom…" at bounding box center [381, 218] width 444 height 329
click at [589, 74] on div "09:09" at bounding box center [585, 70] width 38 height 25
drag, startPoint x: 589, startPoint y: 74, endPoint x: 571, endPoint y: 85, distance: 21.1
click at [571, 85] on div "09:08" at bounding box center [585, 69] width 38 height 38
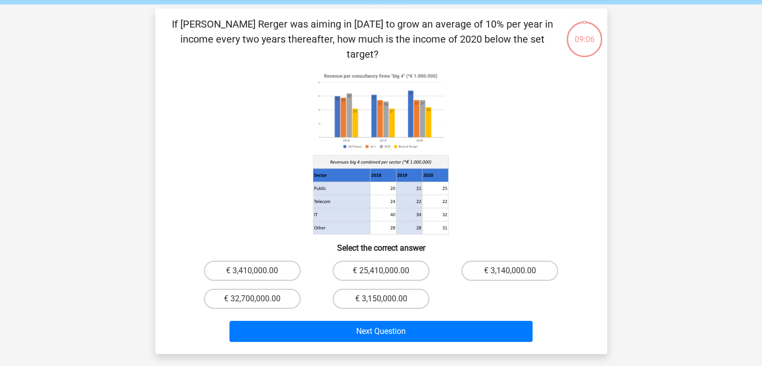
scroll to position [39, 0]
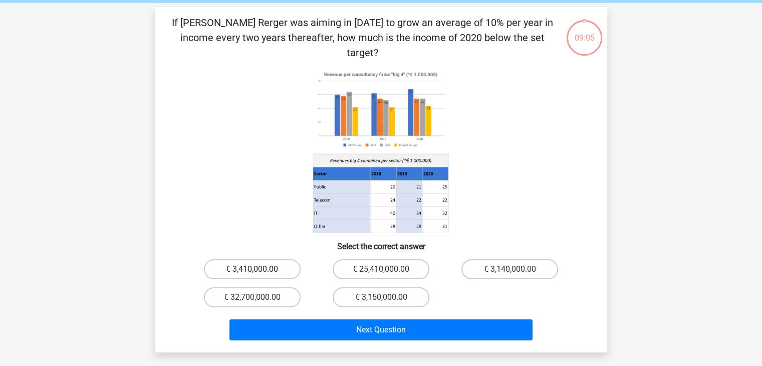
click at [287, 259] on label "€ 3,410,000.00" at bounding box center [252, 269] width 97 height 20
click at [259, 269] on input "€ 3,410,000.00" at bounding box center [255, 272] width 7 height 7
radio input "true"
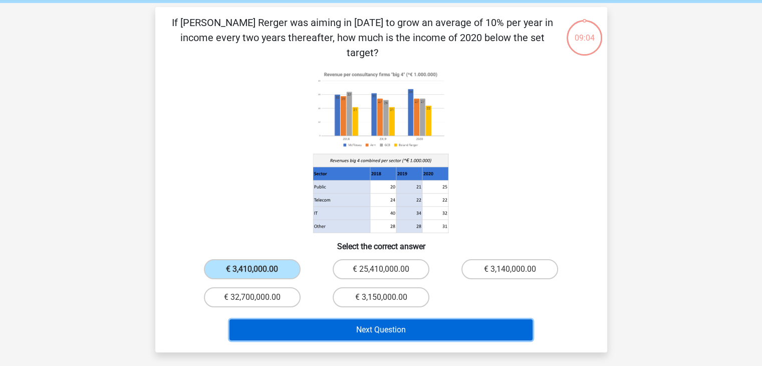
click at [354, 319] on button "Next Question" at bounding box center [380, 329] width 303 height 21
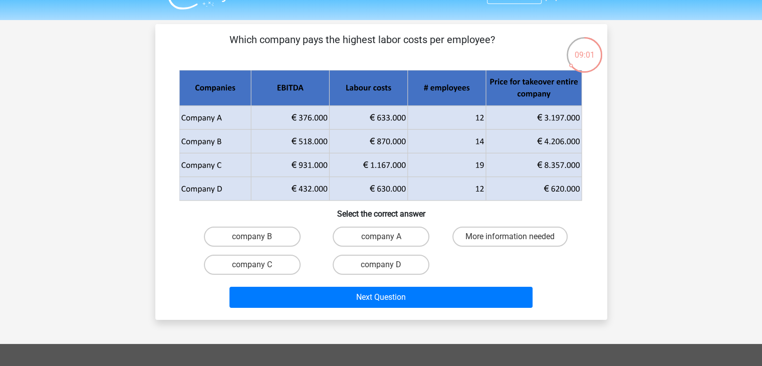
scroll to position [23, 0]
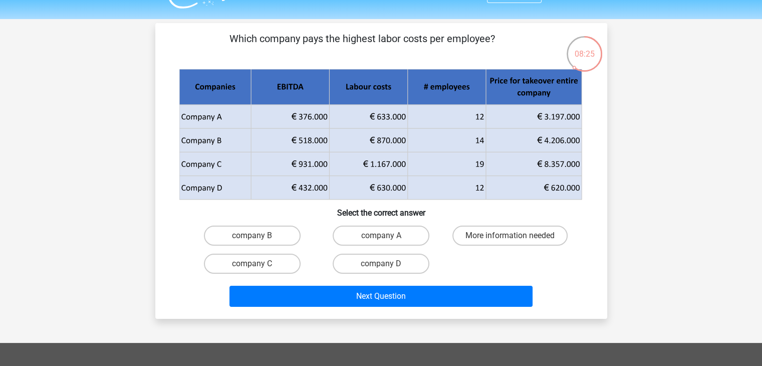
click at [427, 183] on icon at bounding box center [407, 188] width 157 height 24
click at [279, 227] on label "company B" at bounding box center [252, 235] width 97 height 20
click at [259, 235] on input "company B" at bounding box center [255, 238] width 7 height 7
radio input "true"
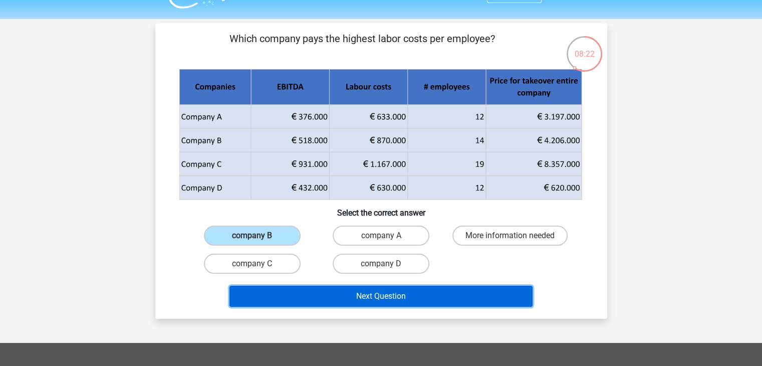
click at [365, 298] on button "Next Question" at bounding box center [380, 296] width 303 height 21
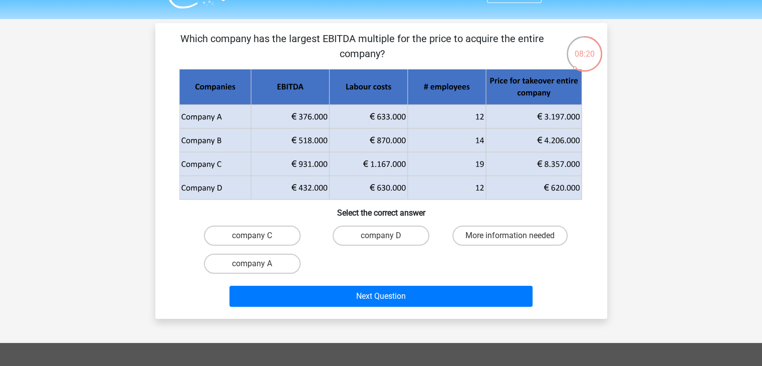
scroll to position [24, 0]
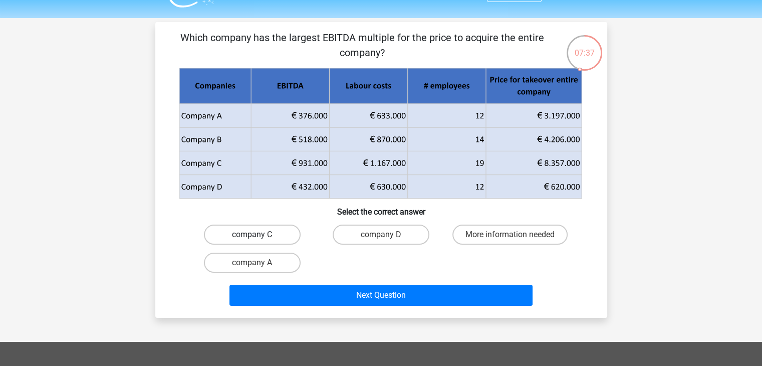
click at [299, 231] on label "company C" at bounding box center [252, 234] width 97 height 20
click at [259, 234] on input "company C" at bounding box center [255, 237] width 7 height 7
radio input "true"
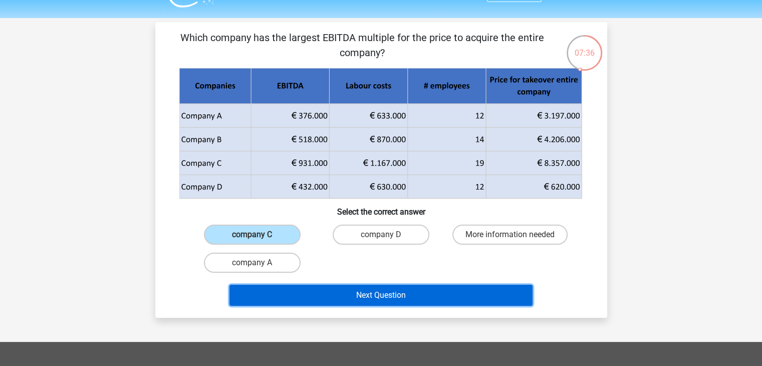
click at [344, 293] on button "Next Question" at bounding box center [380, 295] width 303 height 21
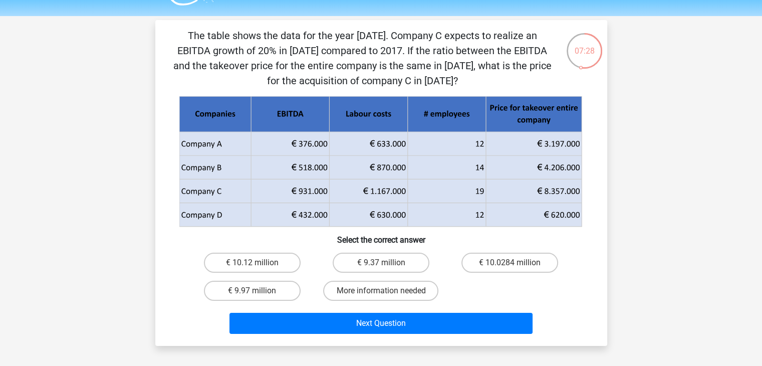
scroll to position [26, 0]
click at [532, 263] on label "€ 10.0284 million" at bounding box center [509, 263] width 97 height 20
click at [517, 263] on input "€ 10.0284 million" at bounding box center [513, 266] width 7 height 7
radio input "true"
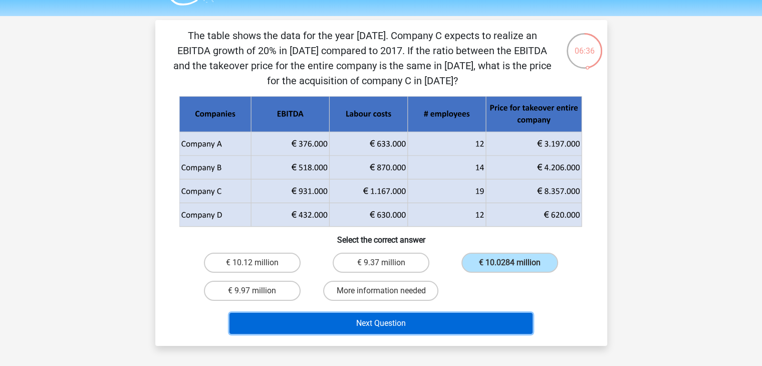
click at [475, 323] on button "Next Question" at bounding box center [380, 323] width 303 height 21
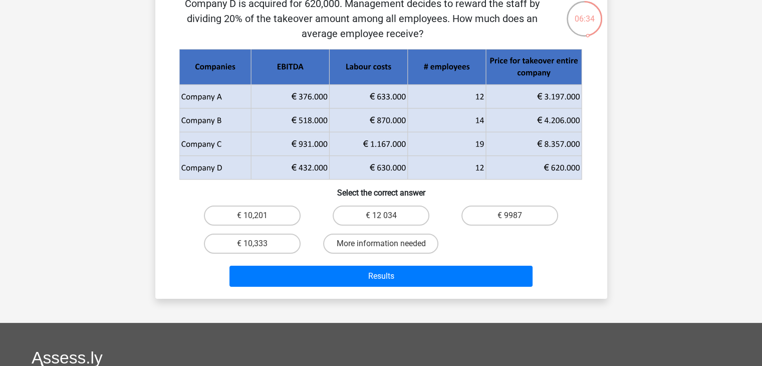
scroll to position [28, 0]
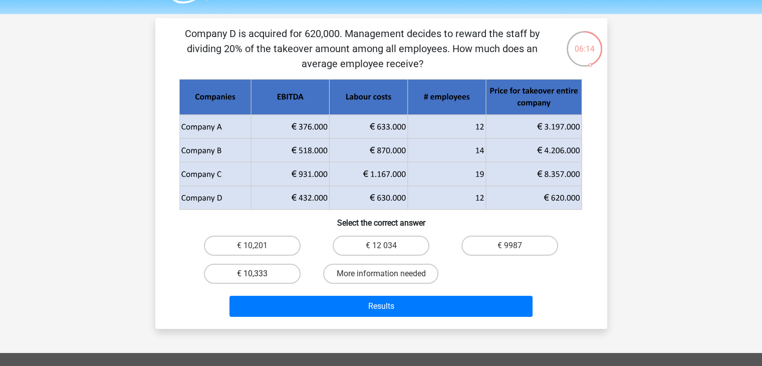
click at [274, 269] on label "€ 10,333" at bounding box center [252, 274] width 97 height 20
click at [259, 274] on input "€ 10,333" at bounding box center [255, 277] width 7 height 7
radio input "true"
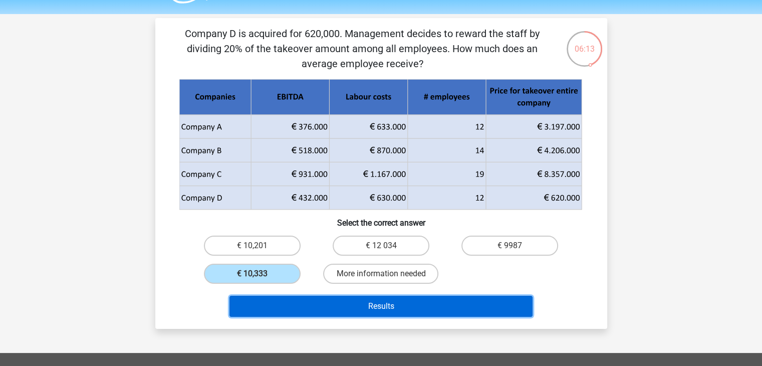
click at [351, 299] on button "Results" at bounding box center [380, 306] width 303 height 21
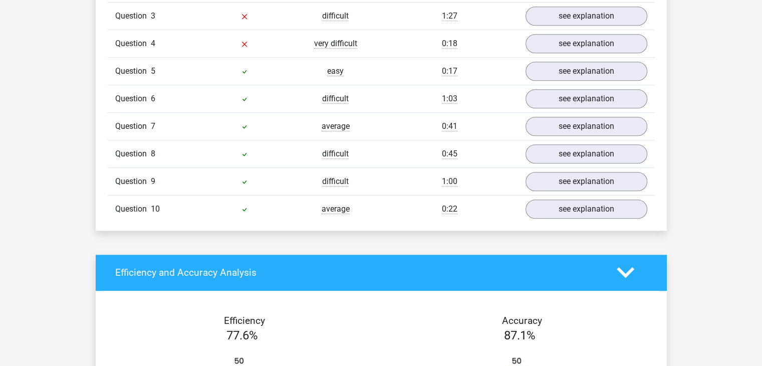
scroll to position [795, 0]
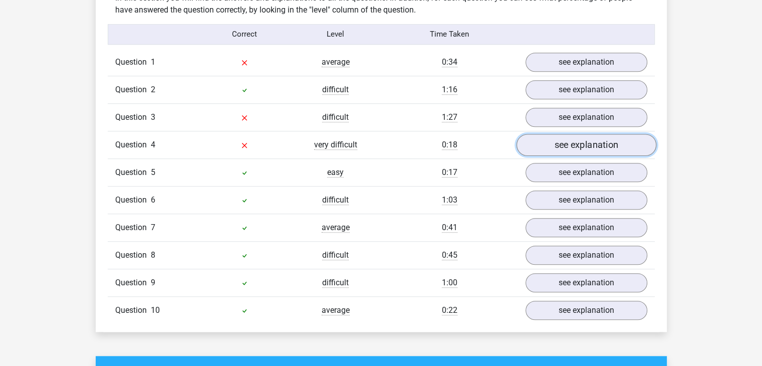
click at [562, 142] on link "see explanation" at bounding box center [586, 145] width 140 height 22
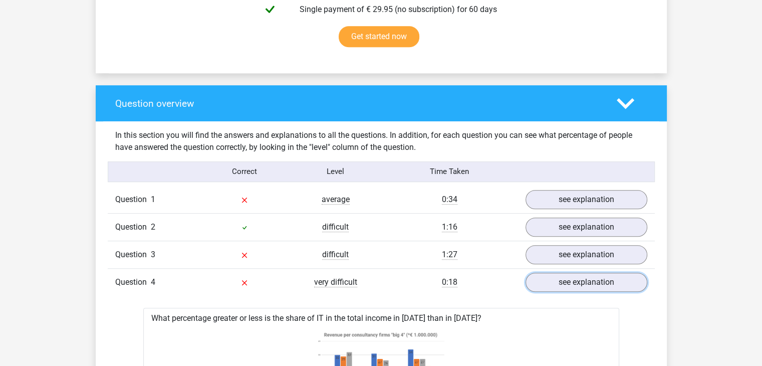
scroll to position [657, 0]
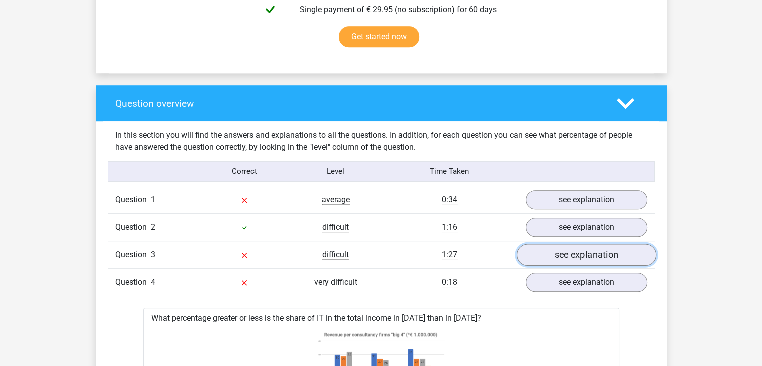
click at [575, 246] on link "see explanation" at bounding box center [586, 255] width 140 height 22
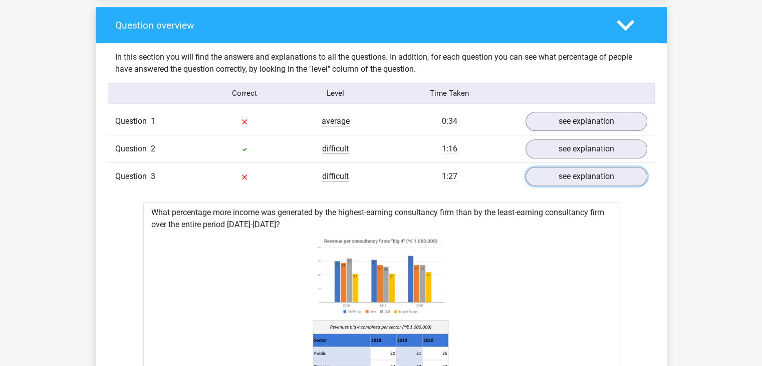
scroll to position [734, 0]
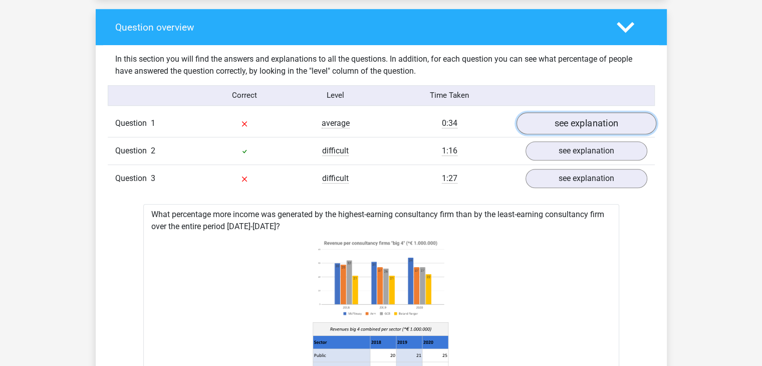
click at [572, 123] on link "see explanation" at bounding box center [586, 123] width 140 height 22
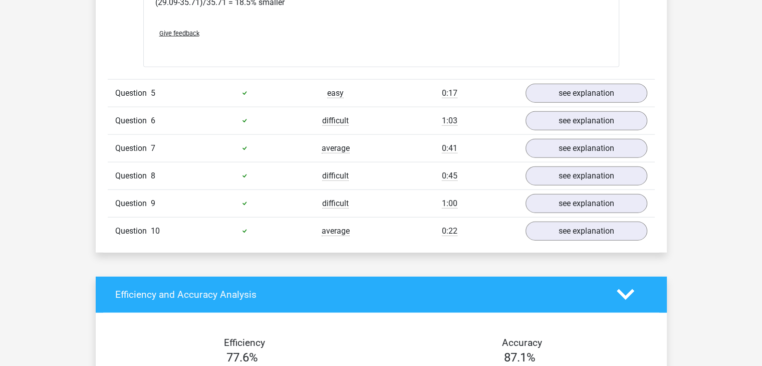
scroll to position [2375, 0]
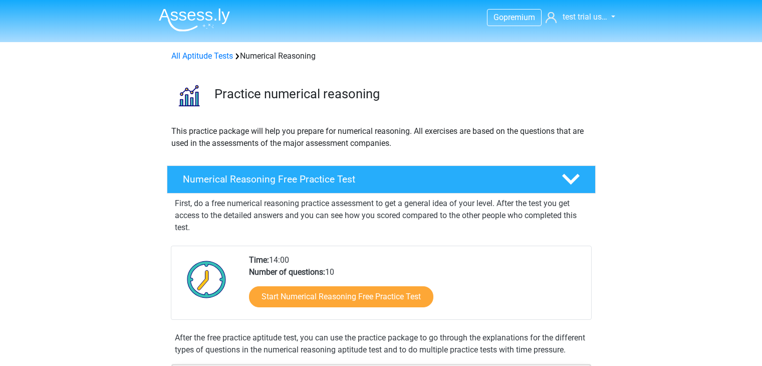
scroll to position [94, 0]
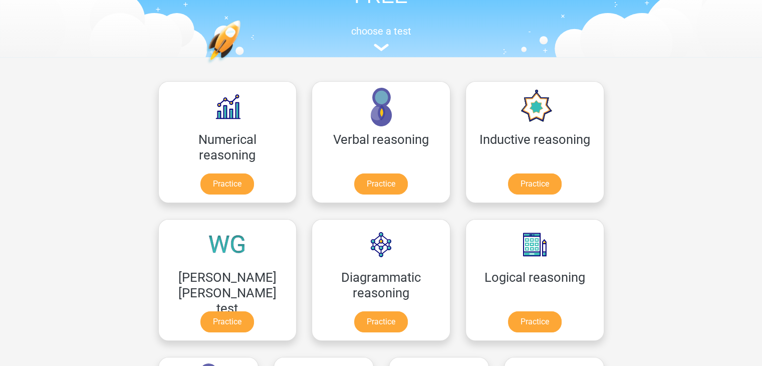
scroll to position [146, 0]
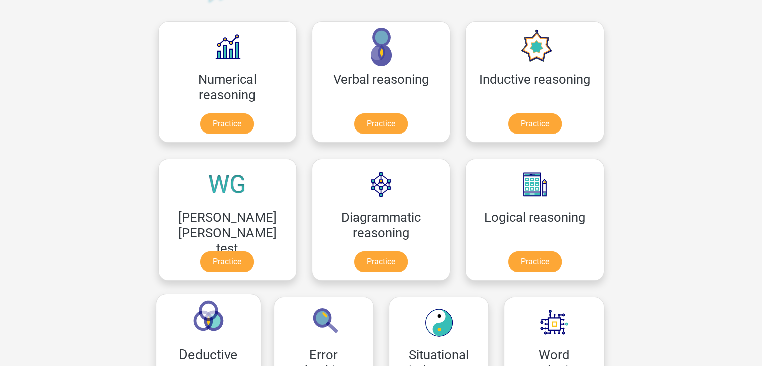
click at [507, 253] on link "Practice" at bounding box center [535, 264] width 56 height 22
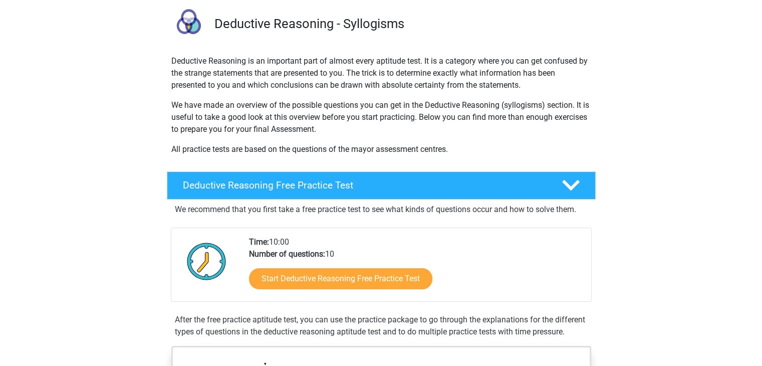
scroll to position [73, 0]
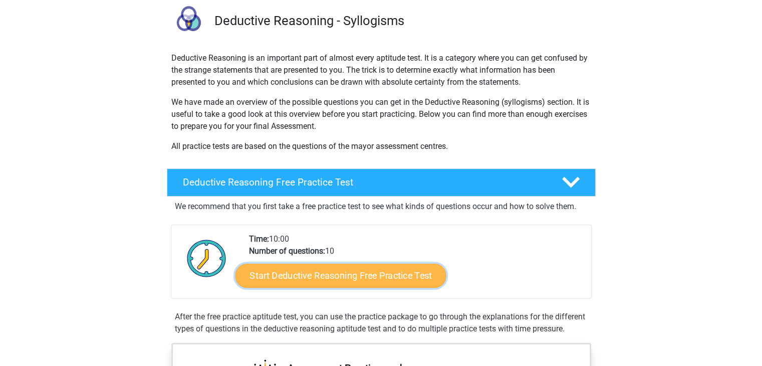
click at [339, 275] on link "Start Deductive Reasoning Free Practice Test" at bounding box center [340, 275] width 211 height 24
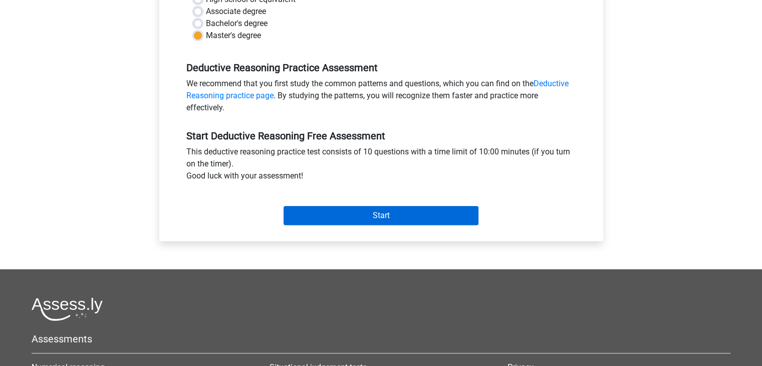
scroll to position [259, 0]
drag, startPoint x: 397, startPoint y: 201, endPoint x: 387, endPoint y: 207, distance: 11.7
click at [387, 207] on div "Start" at bounding box center [381, 206] width 405 height 35
click at [387, 207] on input "Start" at bounding box center [381, 214] width 195 height 19
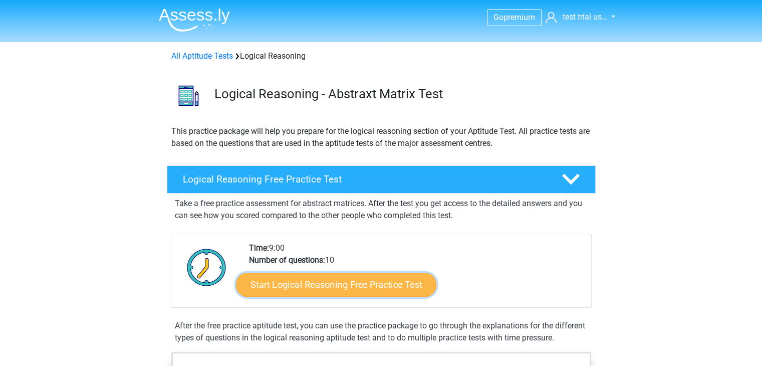
click at [337, 289] on link "Start Logical Reasoning Free Practice Test" at bounding box center [336, 284] width 200 height 24
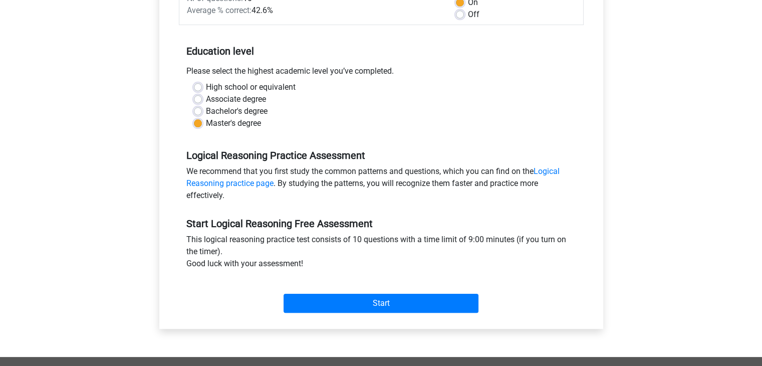
scroll to position [174, 0]
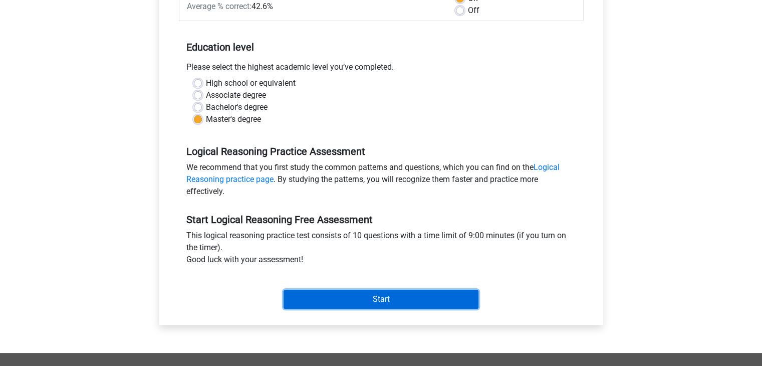
click at [339, 305] on input "Start" at bounding box center [381, 299] width 195 height 19
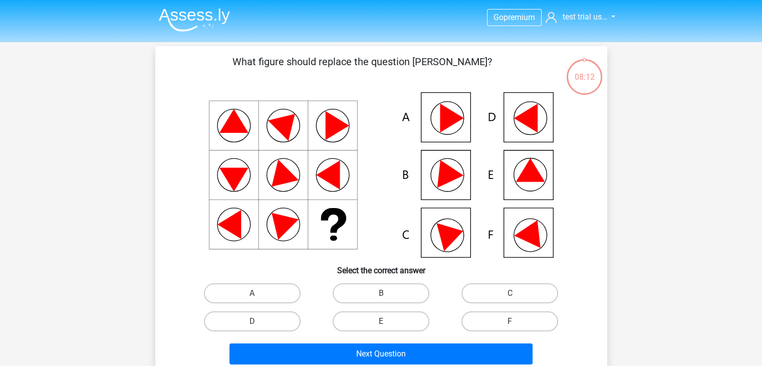
click at [402, 257] on icon at bounding box center [381, 174] width 404 height 165
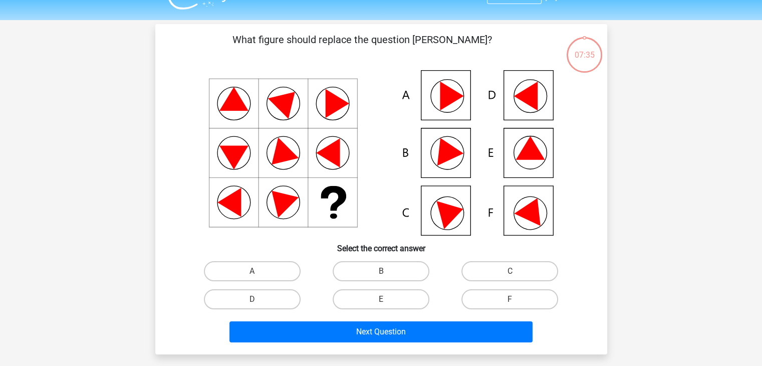
scroll to position [22, 0]
click at [486, 290] on label "F" at bounding box center [509, 299] width 97 height 20
click at [510, 299] on input "F" at bounding box center [513, 302] width 7 height 7
radio input "true"
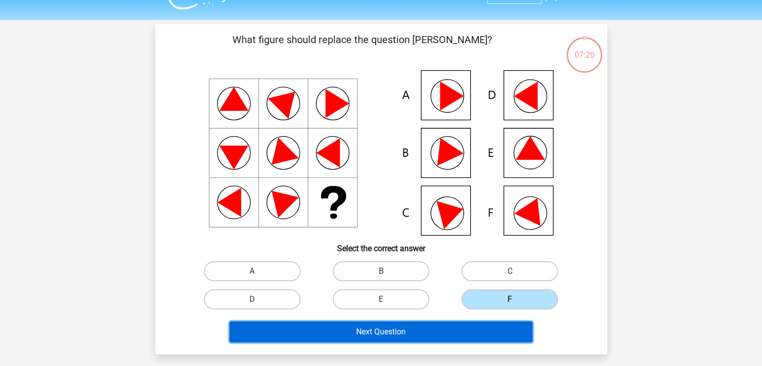
click at [462, 335] on button "Next Question" at bounding box center [380, 331] width 303 height 21
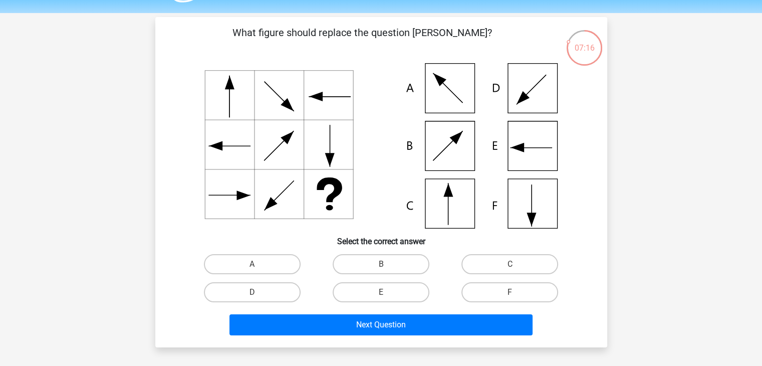
scroll to position [29, 0]
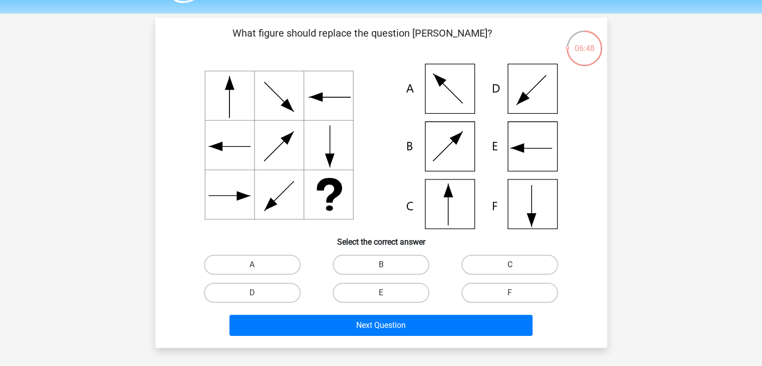
click at [519, 261] on label "C" at bounding box center [509, 265] width 97 height 20
click at [517, 265] on input "C" at bounding box center [513, 268] width 7 height 7
radio input "true"
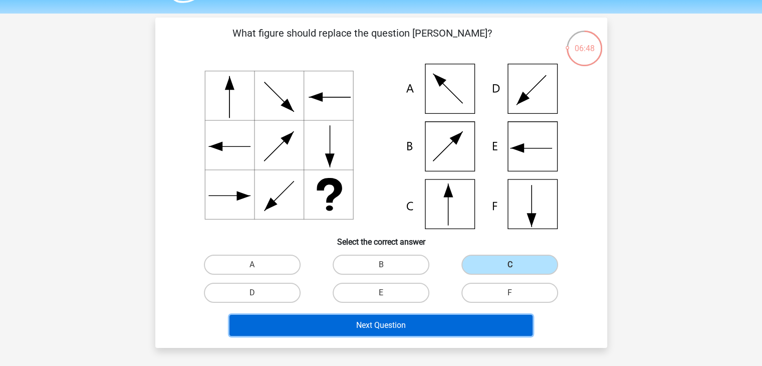
click at [473, 334] on button "Next Question" at bounding box center [380, 325] width 303 height 21
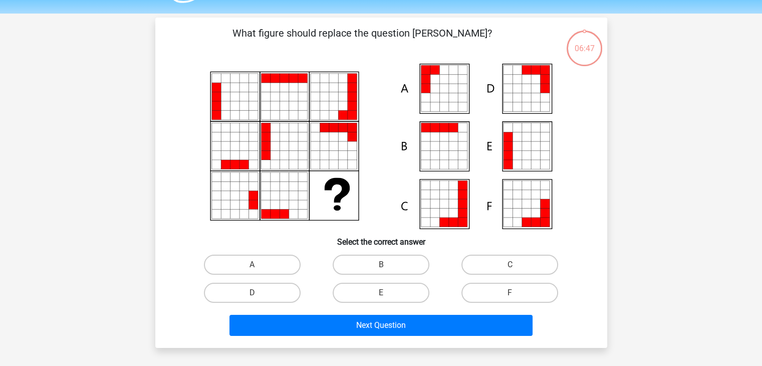
scroll to position [46, 0]
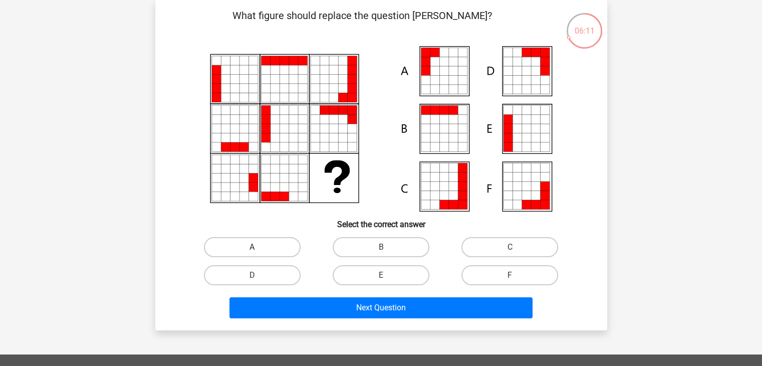
click at [283, 244] on label "A" at bounding box center [252, 247] width 97 height 20
click at [259, 247] on input "A" at bounding box center [255, 250] width 7 height 7
radio input "true"
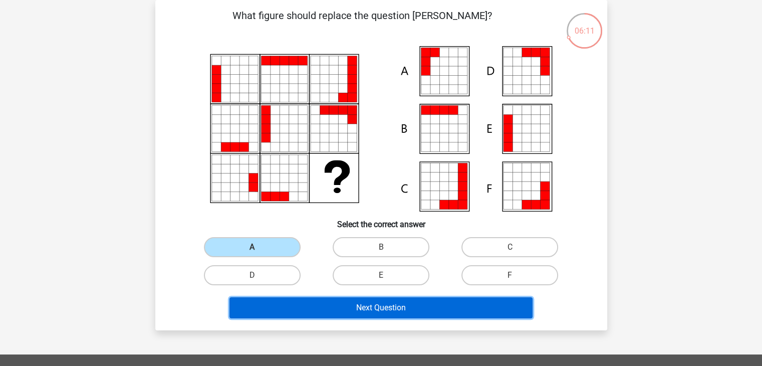
click at [374, 309] on button "Next Question" at bounding box center [380, 307] width 303 height 21
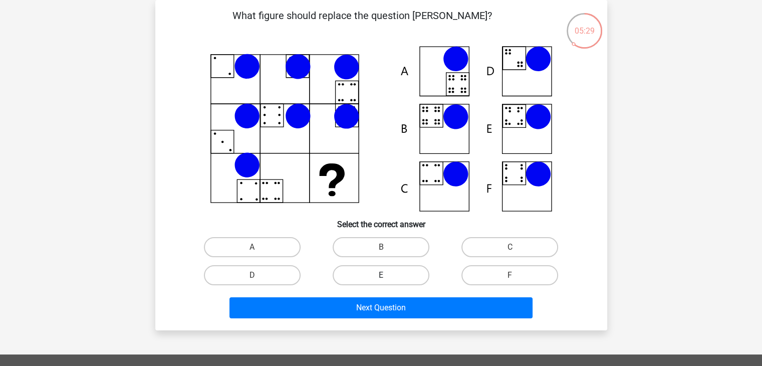
click at [402, 273] on label "E" at bounding box center [381, 275] width 97 height 20
click at [387, 275] on input "E" at bounding box center [384, 278] width 7 height 7
radio input "true"
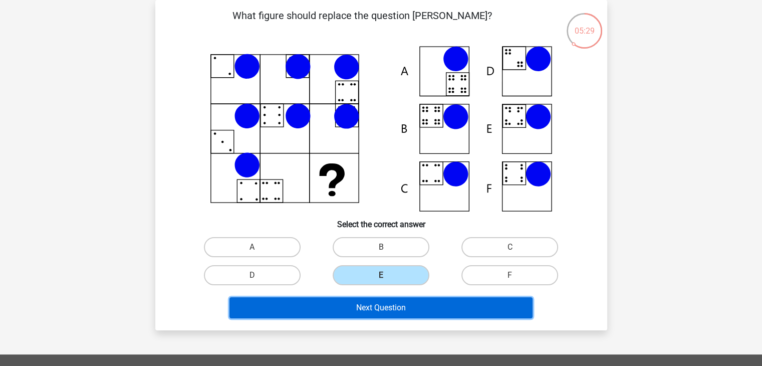
click at [436, 308] on button "Next Question" at bounding box center [380, 307] width 303 height 21
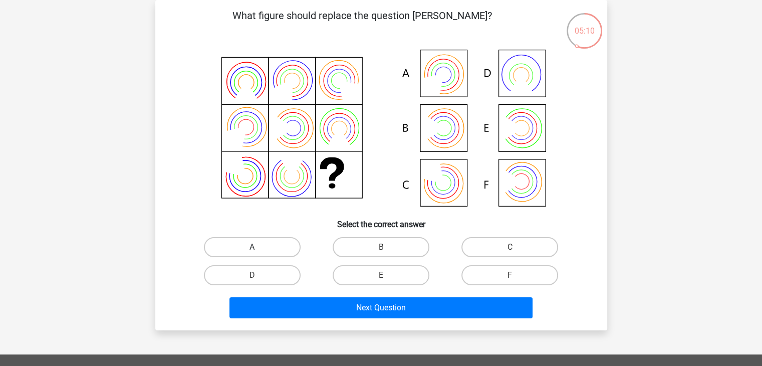
click at [274, 242] on label "A" at bounding box center [252, 247] width 97 height 20
click at [259, 247] on input "A" at bounding box center [255, 250] width 7 height 7
radio input "true"
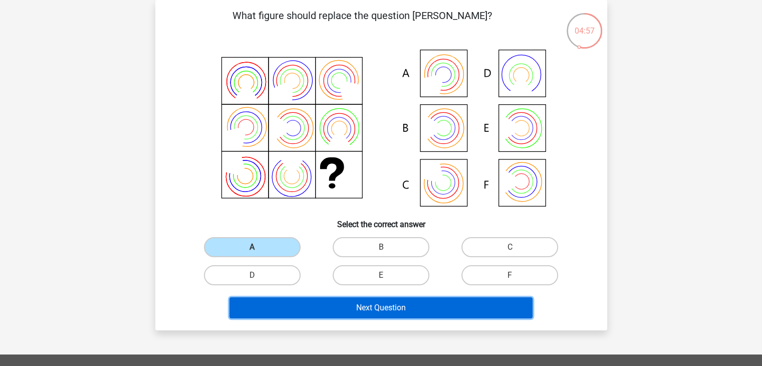
click at [376, 300] on button "Next Question" at bounding box center [380, 307] width 303 height 21
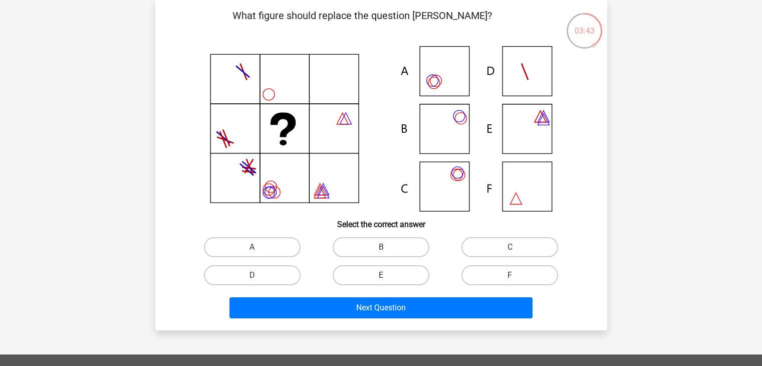
click at [381, 251] on input "B" at bounding box center [384, 250] width 7 height 7
radio input "true"
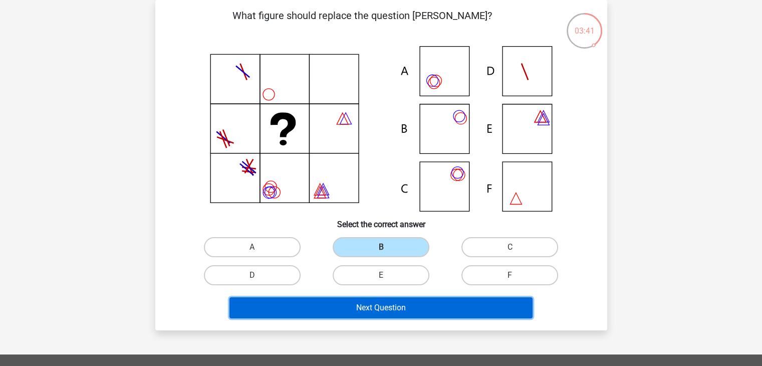
click at [405, 307] on button "Next Question" at bounding box center [380, 307] width 303 height 21
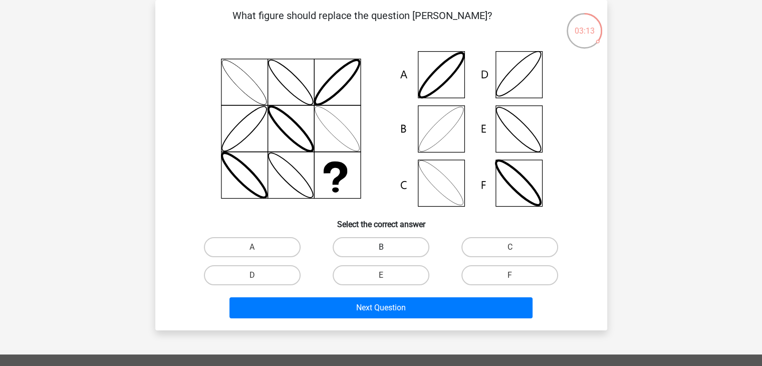
click at [379, 242] on label "B" at bounding box center [381, 247] width 97 height 20
click at [381, 247] on input "B" at bounding box center [384, 250] width 7 height 7
radio input "true"
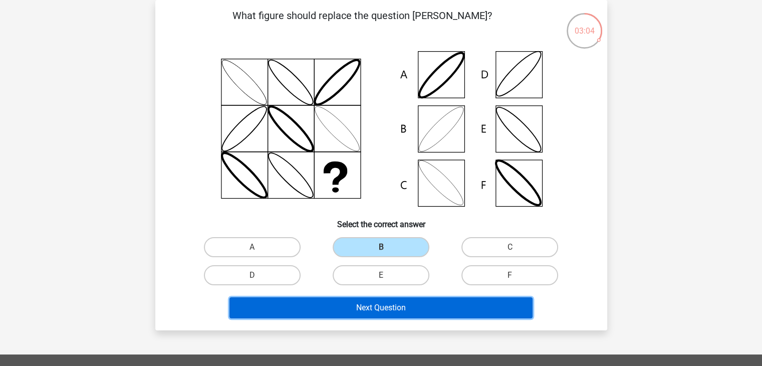
click at [412, 315] on button "Next Question" at bounding box center [380, 307] width 303 height 21
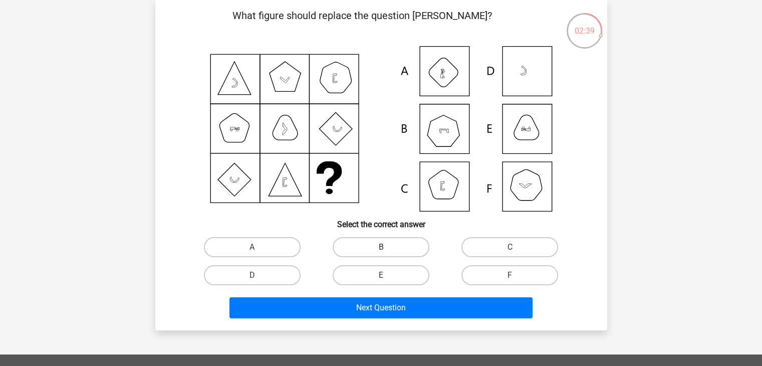
click at [396, 249] on label "B" at bounding box center [381, 247] width 97 height 20
click at [387, 249] on input "B" at bounding box center [384, 250] width 7 height 7
radio input "true"
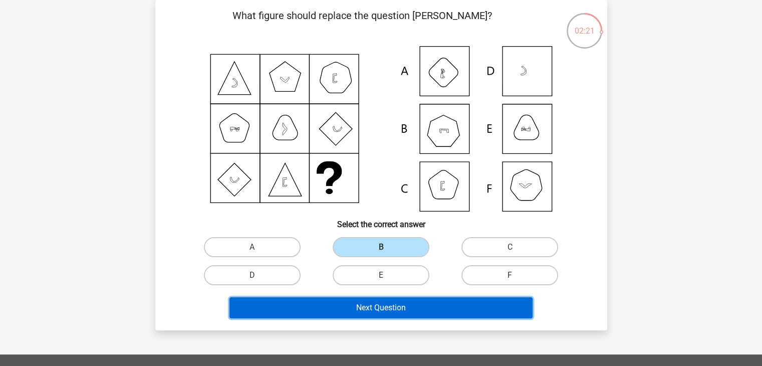
click at [386, 305] on button "Next Question" at bounding box center [380, 307] width 303 height 21
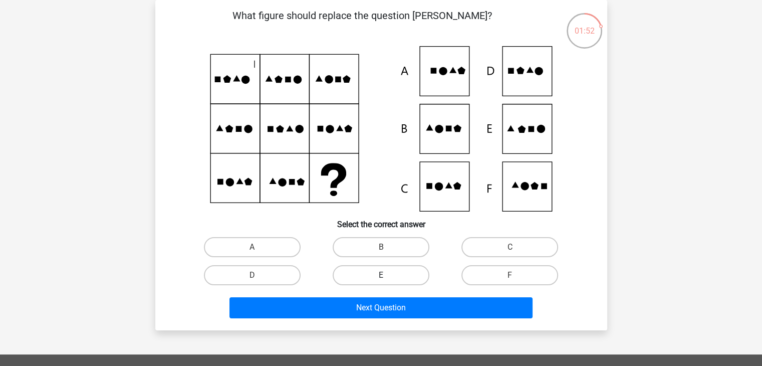
click at [393, 277] on label "E" at bounding box center [381, 275] width 97 height 20
click at [387, 277] on input "E" at bounding box center [384, 278] width 7 height 7
radio input "true"
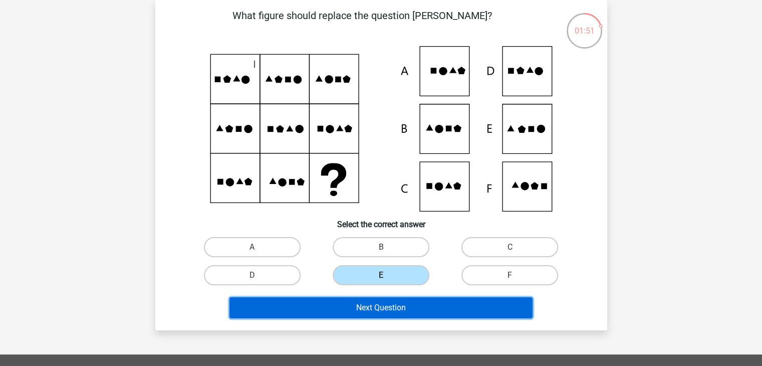
click at [404, 310] on button "Next Question" at bounding box center [380, 307] width 303 height 21
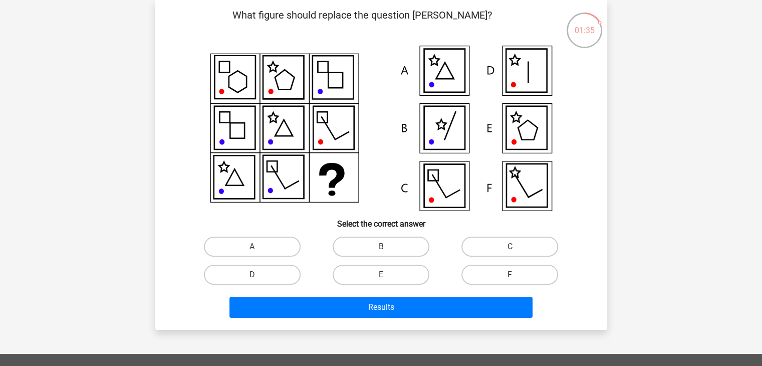
scroll to position [52, 0]
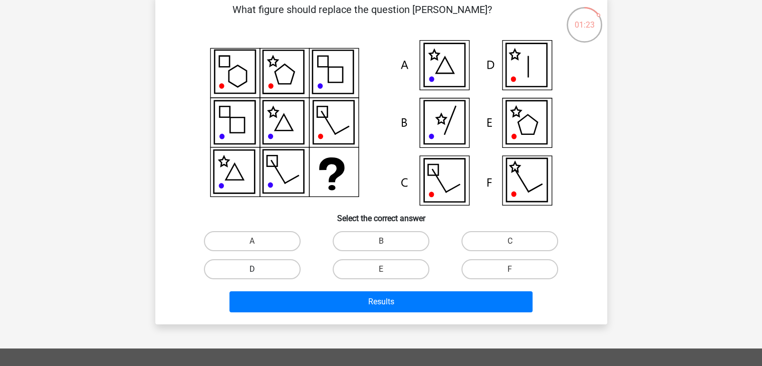
click at [265, 267] on label "D" at bounding box center [252, 269] width 97 height 20
click at [259, 269] on input "D" at bounding box center [255, 272] width 7 height 7
radio input "true"
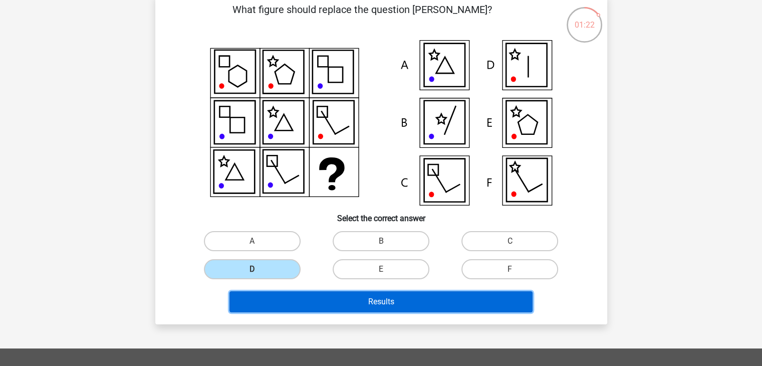
click at [335, 300] on button "Results" at bounding box center [380, 301] width 303 height 21
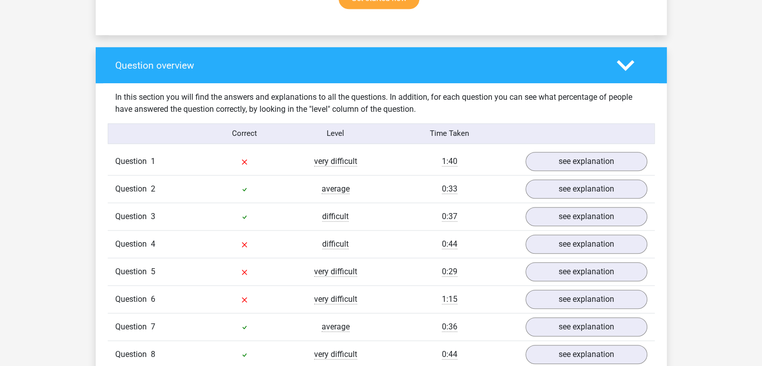
scroll to position [695, 0]
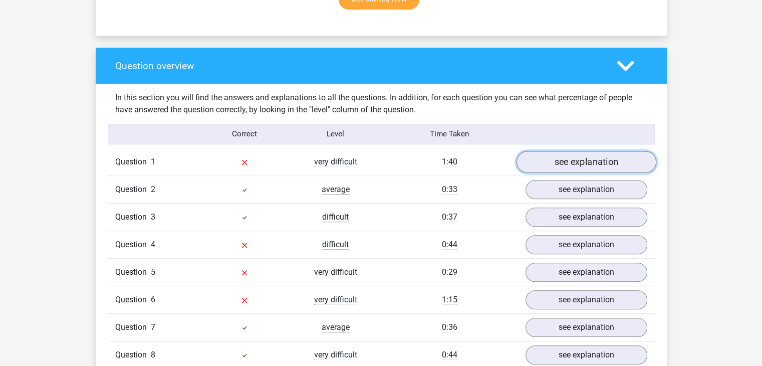
click at [586, 154] on link "see explanation" at bounding box center [586, 162] width 140 height 22
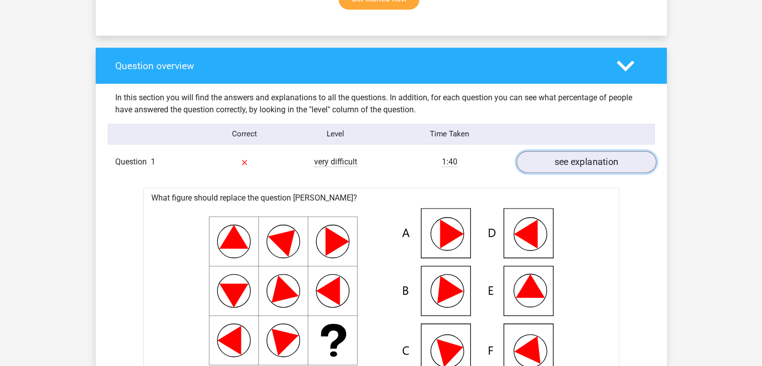
click at [586, 154] on link "see explanation" at bounding box center [586, 162] width 140 height 22
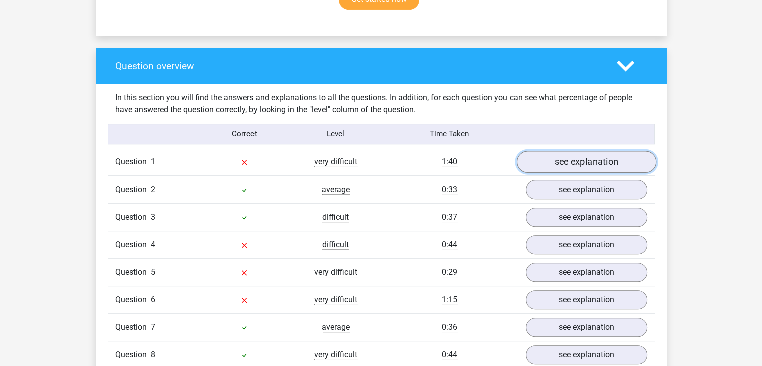
click at [586, 154] on link "see explanation" at bounding box center [586, 162] width 140 height 22
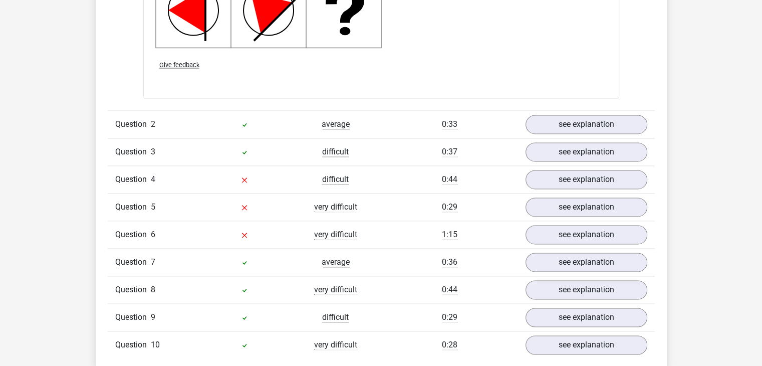
scroll to position [1409, 0]
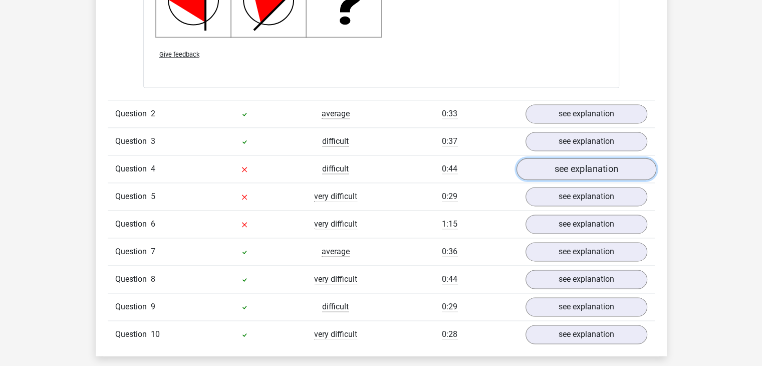
click at [537, 167] on link "see explanation" at bounding box center [586, 169] width 140 height 22
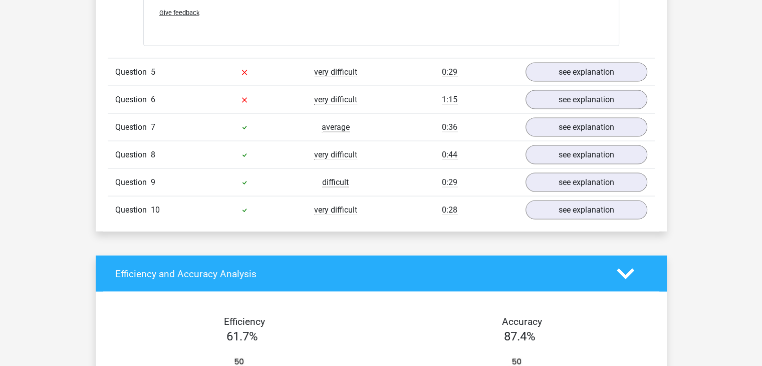
scroll to position [1938, 0]
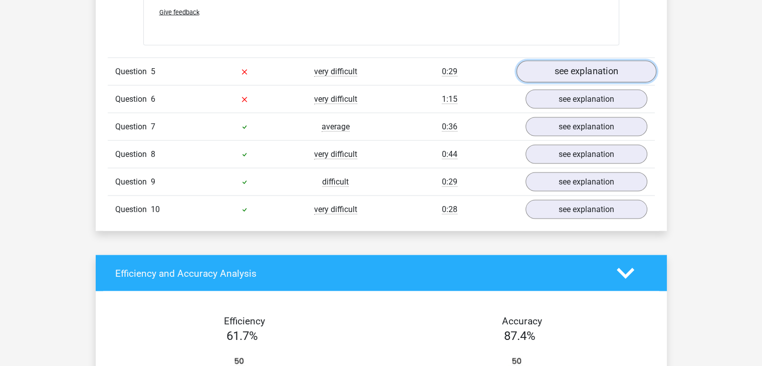
click at [572, 72] on link "see explanation" at bounding box center [586, 72] width 140 height 22
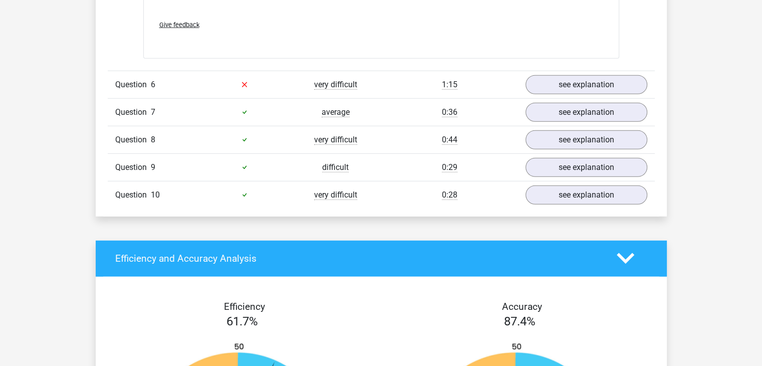
scroll to position [2624, 0]
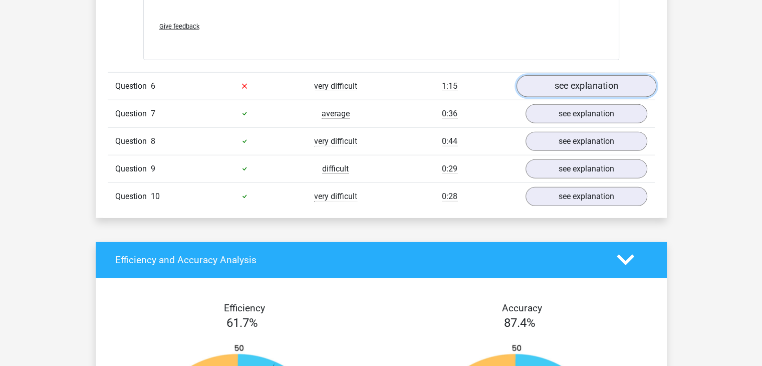
click at [543, 90] on link "see explanation" at bounding box center [586, 86] width 140 height 22
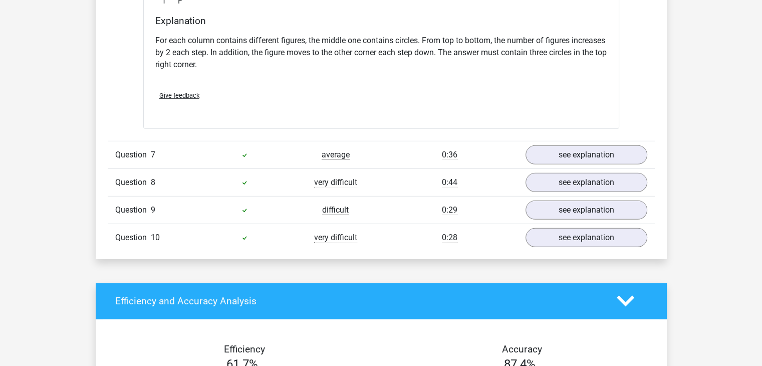
scroll to position [3000, 0]
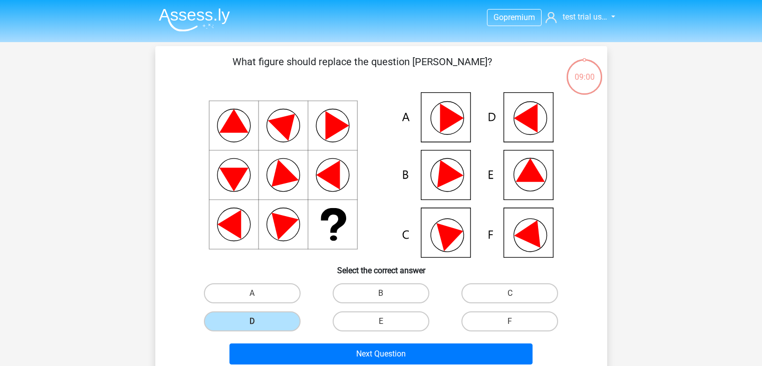
scroll to position [52, 0]
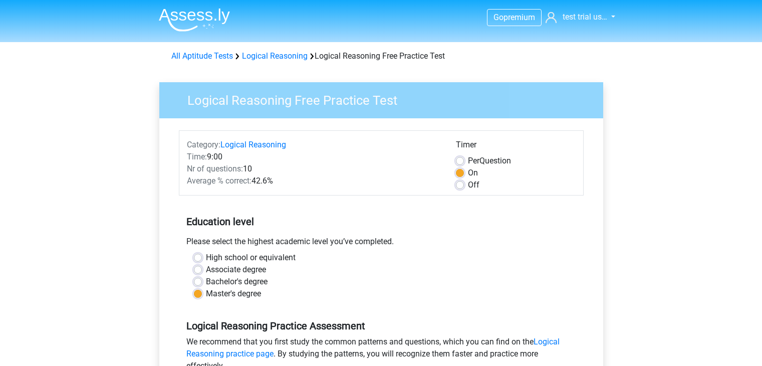
scroll to position [174, 0]
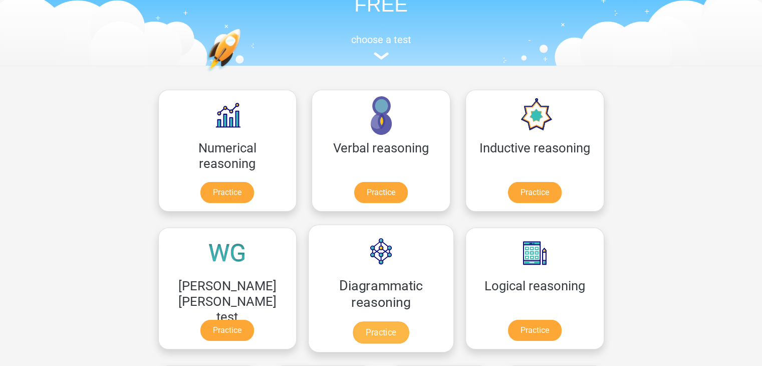
scroll to position [78, 0]
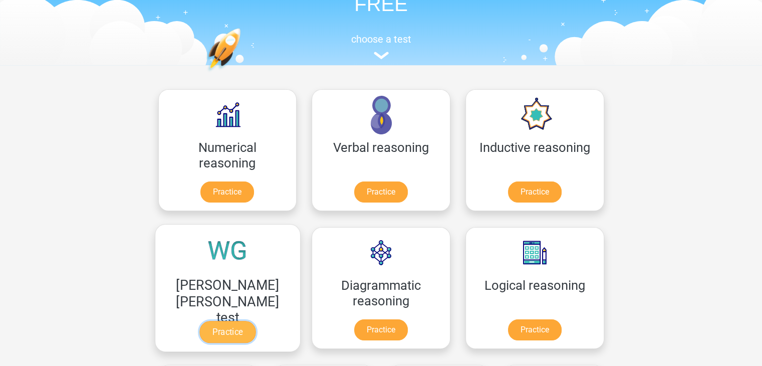
click at [256, 321] on link "Practice" at bounding box center [227, 332] width 56 height 22
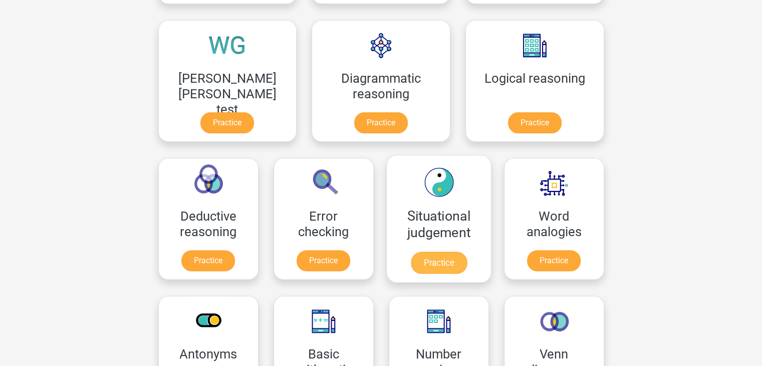
scroll to position [285, 0]
click at [410, 252] on link "Practice" at bounding box center [438, 263] width 56 height 22
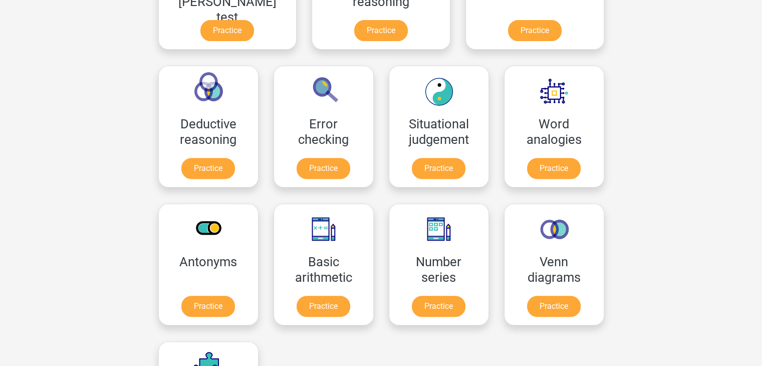
scroll to position [380, 0]
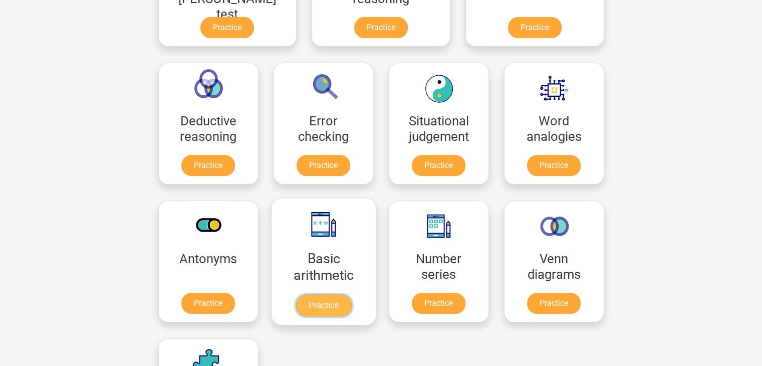
click at [351, 294] on link "Practice" at bounding box center [323, 305] width 56 height 22
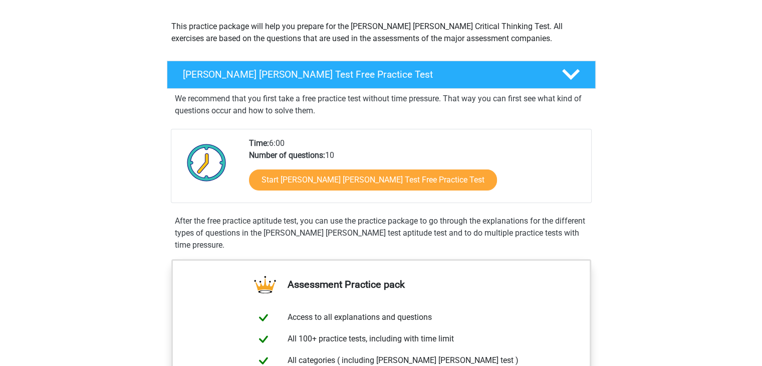
scroll to position [113, 0]
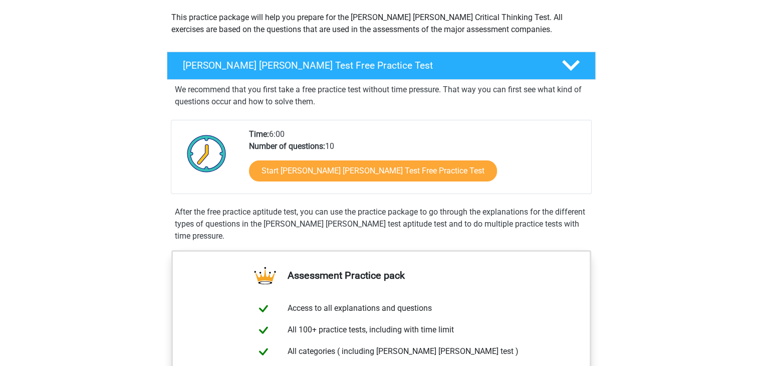
click at [333, 181] on div "Start [PERSON_NAME] [PERSON_NAME] Test Free Practice Test" at bounding box center [416, 172] width 334 height 41
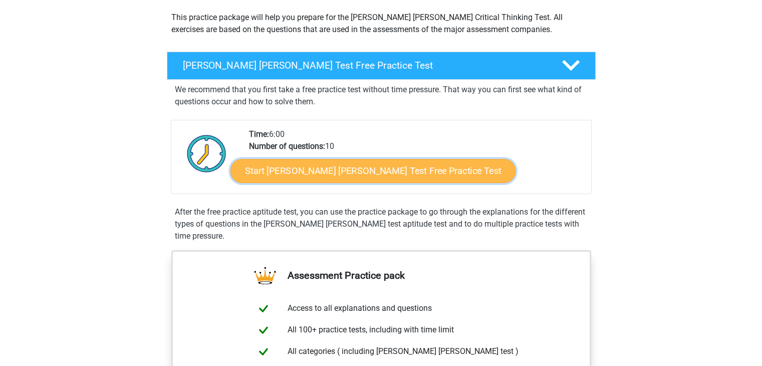
click at [347, 173] on link "Start [PERSON_NAME] [PERSON_NAME] Test Free Practice Test" at bounding box center [372, 171] width 285 height 24
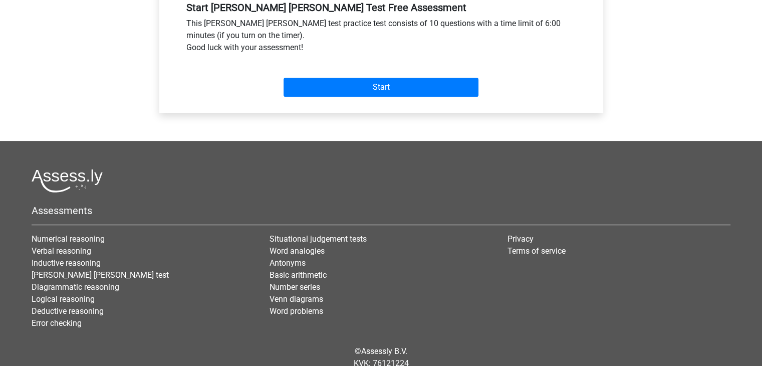
scroll to position [399, 0]
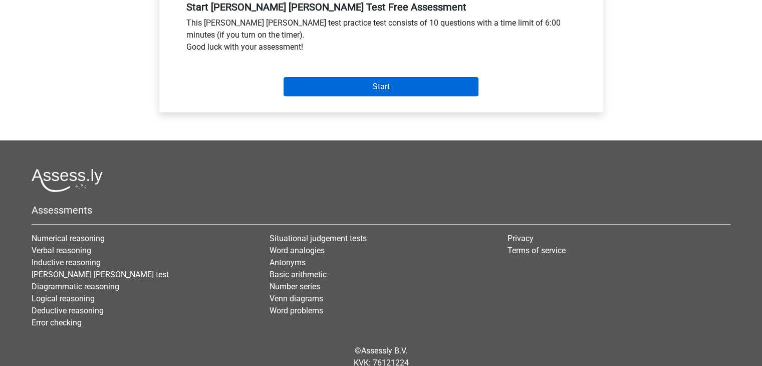
drag, startPoint x: 363, startPoint y: 84, endPoint x: 351, endPoint y: 66, distance: 22.1
click at [351, 66] on div "Start" at bounding box center [381, 78] width 405 height 43
click at [351, 77] on input "Start" at bounding box center [381, 86] width 195 height 19
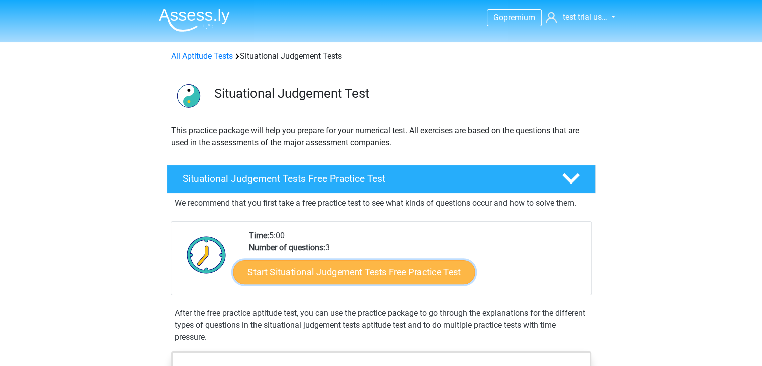
click at [301, 271] on link "Start Situational Judgement Tests Free Practice Test" at bounding box center [354, 272] width 242 height 24
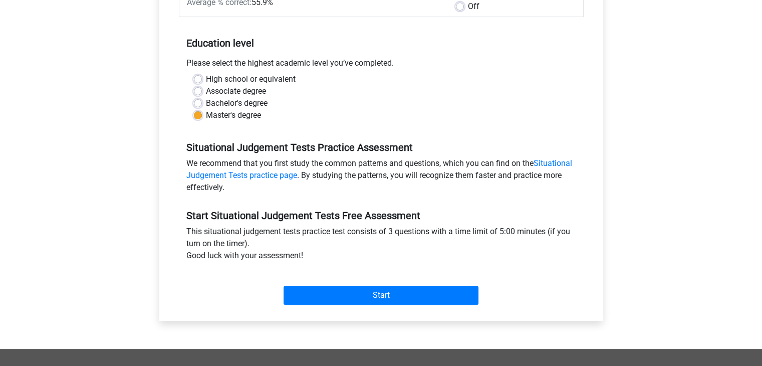
scroll to position [179, 0]
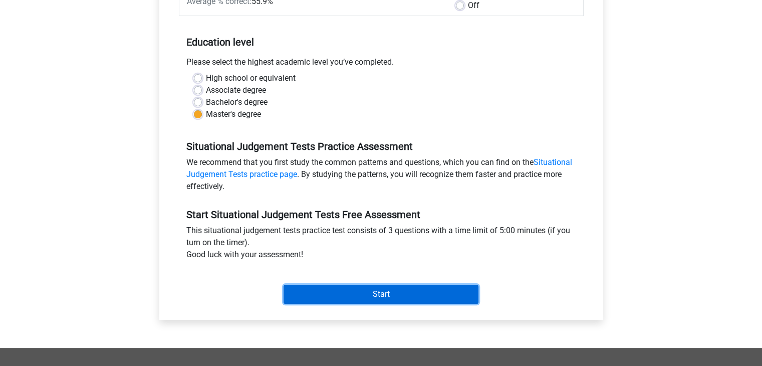
click at [359, 292] on input "Start" at bounding box center [381, 294] width 195 height 19
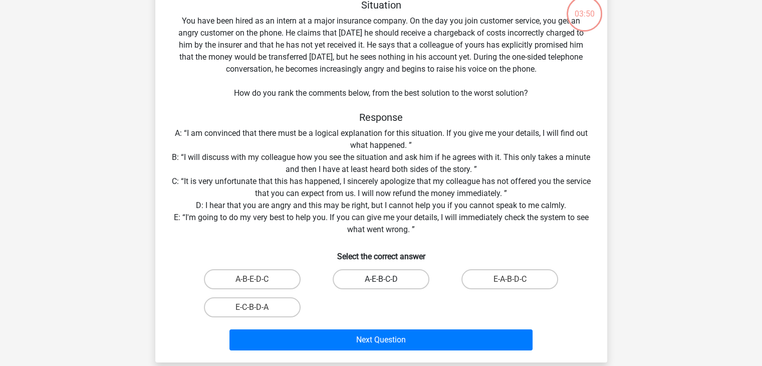
scroll to position [64, 0]
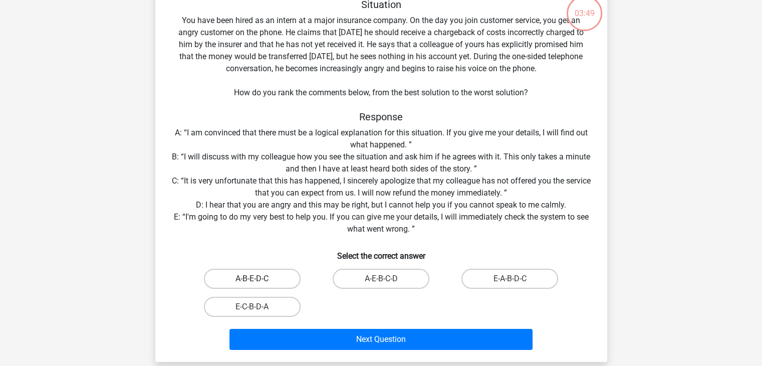
click at [279, 273] on label "A-B-E-D-C" at bounding box center [252, 279] width 97 height 20
click at [259, 279] on input "A-B-E-D-C" at bounding box center [255, 282] width 7 height 7
radio input "true"
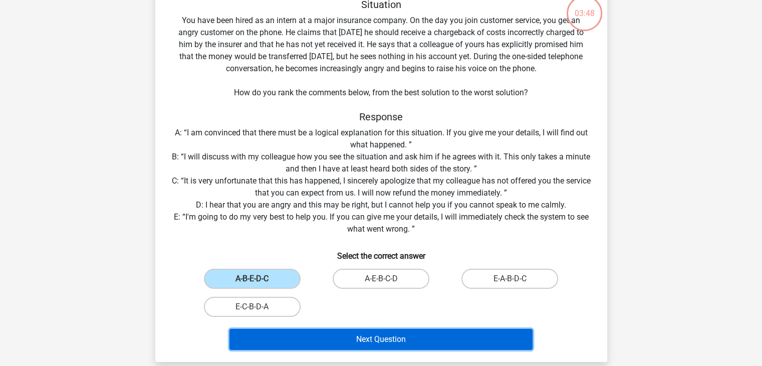
click at [355, 339] on button "Next Question" at bounding box center [380, 339] width 303 height 21
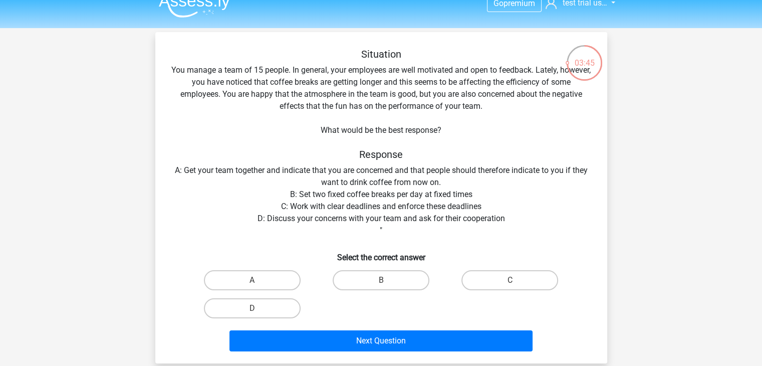
scroll to position [14, 0]
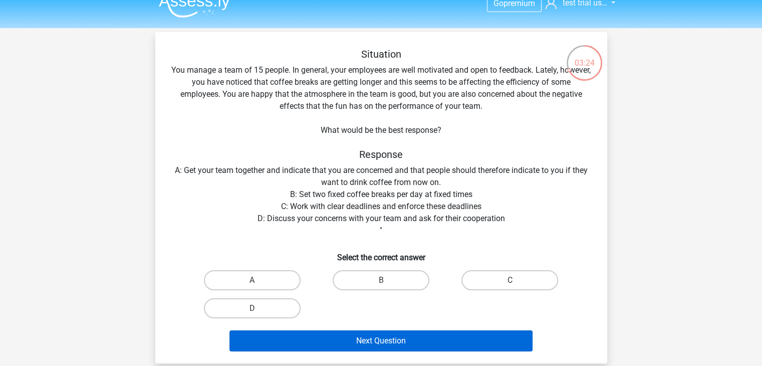
drag, startPoint x: 282, startPoint y: 312, endPoint x: 346, endPoint y: 335, distance: 68.2
click at [346, 335] on div "Situation You manage a team of 15 people. In general, your employees are well m…" at bounding box center [381, 201] width 444 height 307
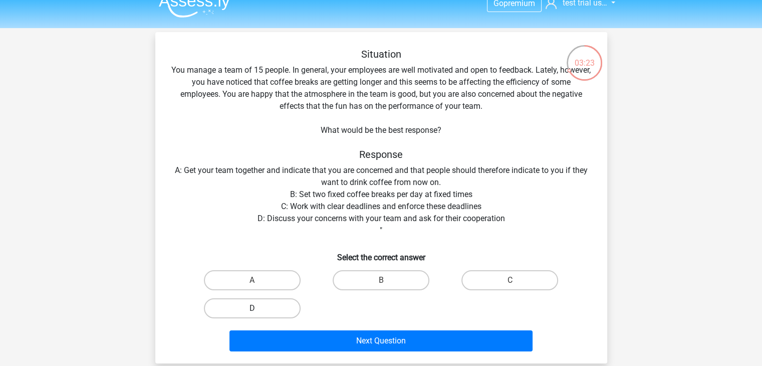
click at [286, 314] on label "D" at bounding box center [252, 308] width 97 height 20
click at [259, 314] on input "D" at bounding box center [255, 311] width 7 height 7
radio input "true"
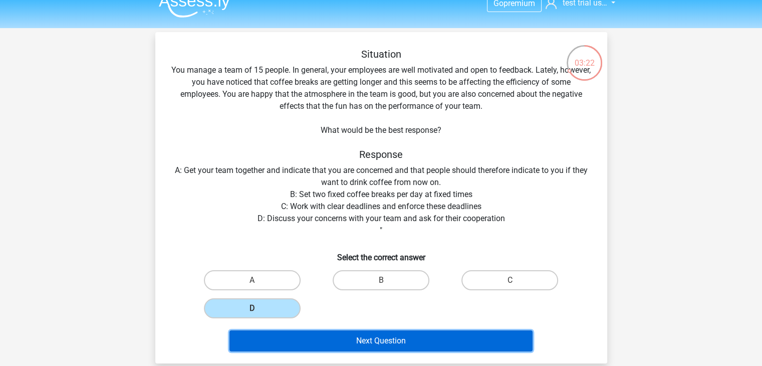
click at [319, 337] on button "Next Question" at bounding box center [380, 340] width 303 height 21
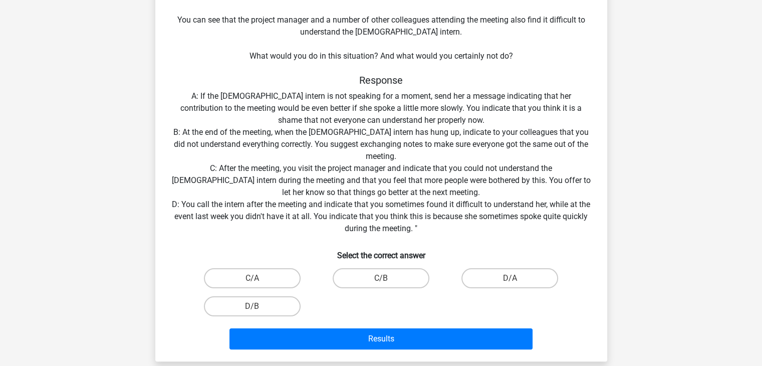
scroll to position [165, 0]
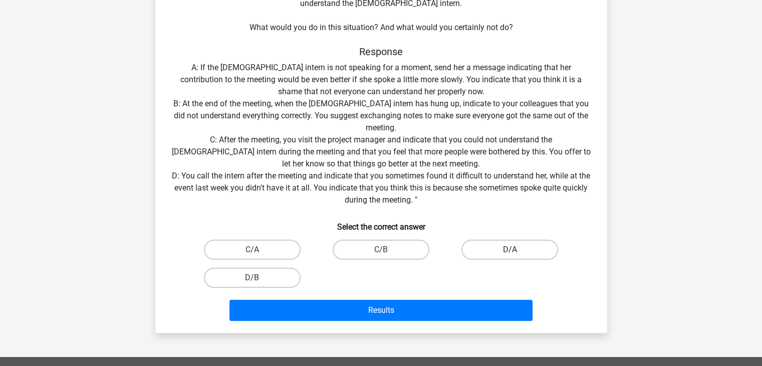
click at [501, 257] on label "D/A" at bounding box center [509, 250] width 97 height 20
click at [510, 256] on input "D/A" at bounding box center [513, 253] width 7 height 7
radio input "true"
click at [443, 320] on div "Results" at bounding box center [381, 312] width 387 height 25
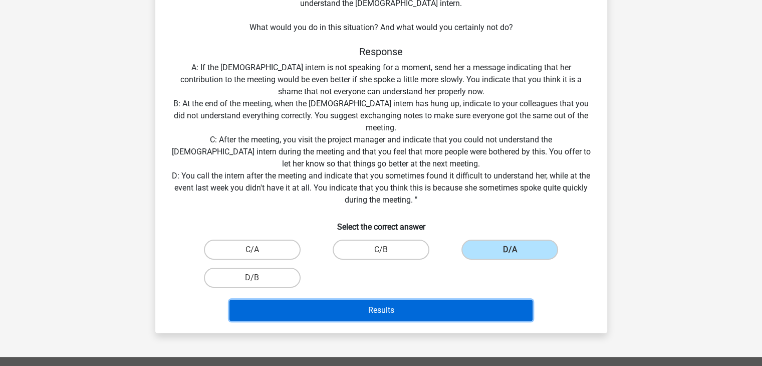
click at [446, 316] on button "Results" at bounding box center [380, 310] width 303 height 21
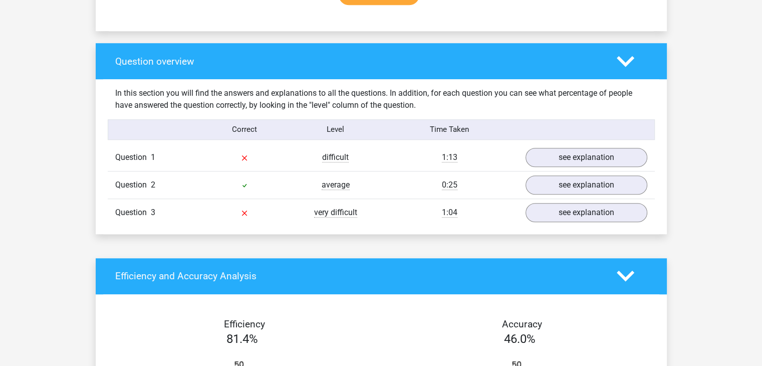
scroll to position [701, 0]
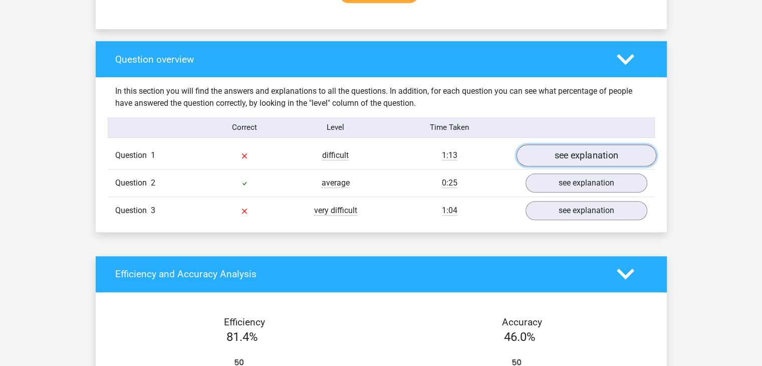
click at [551, 155] on link "see explanation" at bounding box center [586, 155] width 140 height 22
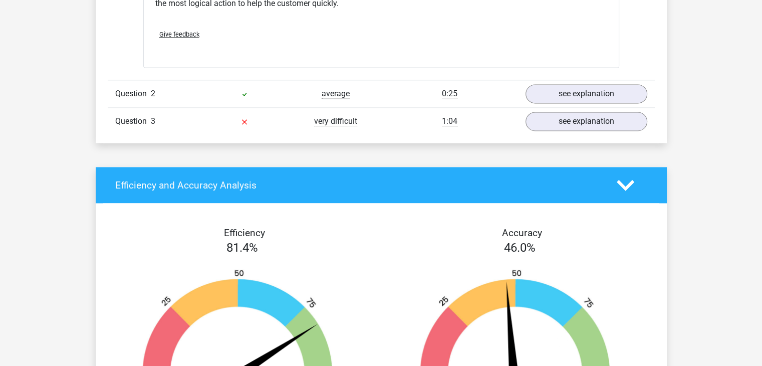
scroll to position [1405, 0]
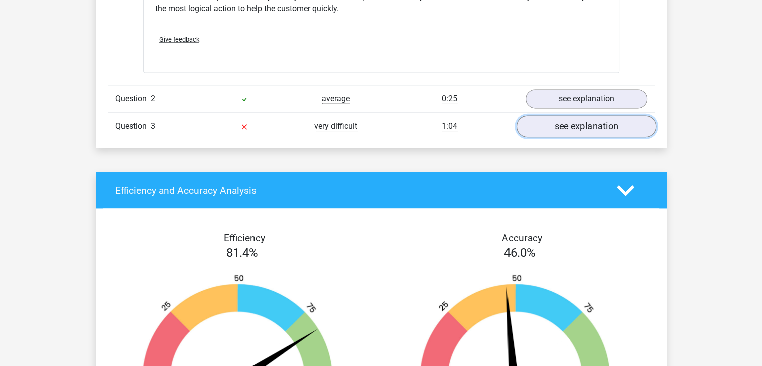
click at [592, 120] on link "see explanation" at bounding box center [586, 126] width 140 height 22
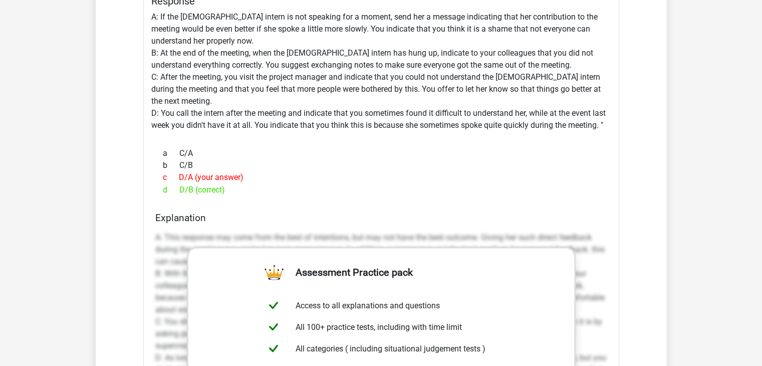
scroll to position [1715, 0]
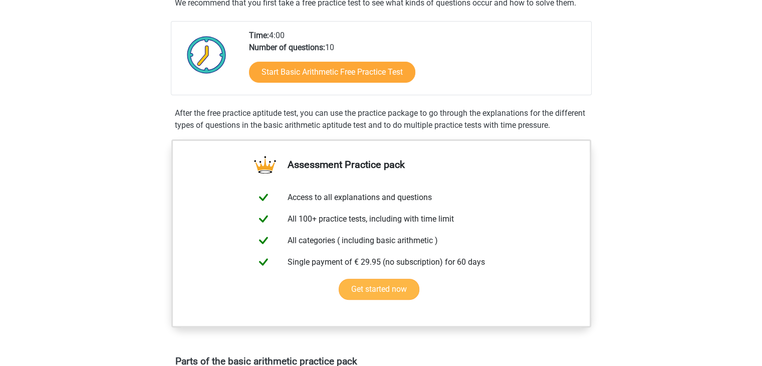
scroll to position [196, 0]
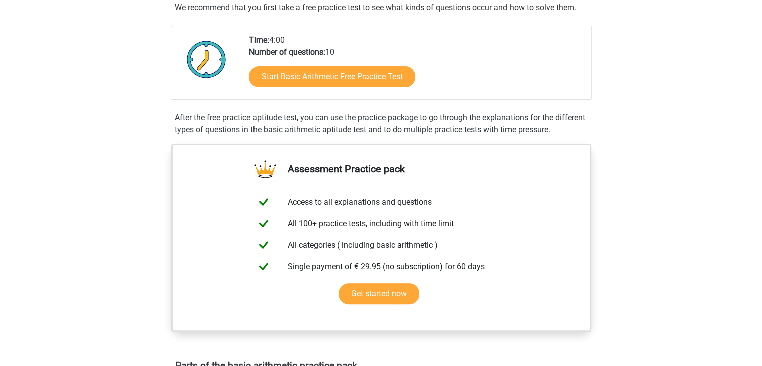
click at [341, 90] on div "Start Basic Arithmetic Free Practice Test" at bounding box center [416, 78] width 334 height 41
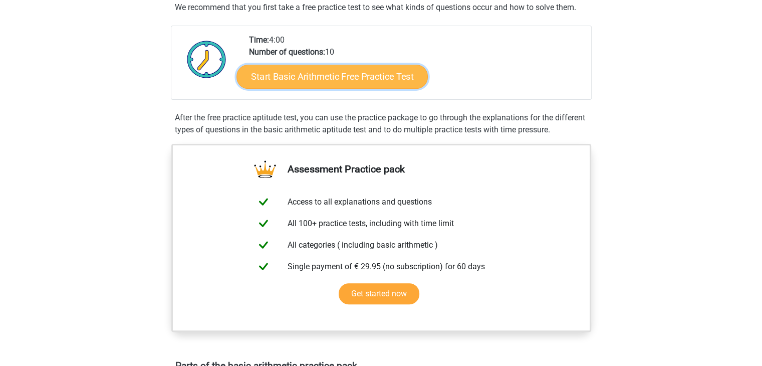
click at [349, 80] on link "Start Basic Arithmetic Free Practice Test" at bounding box center [331, 76] width 191 height 24
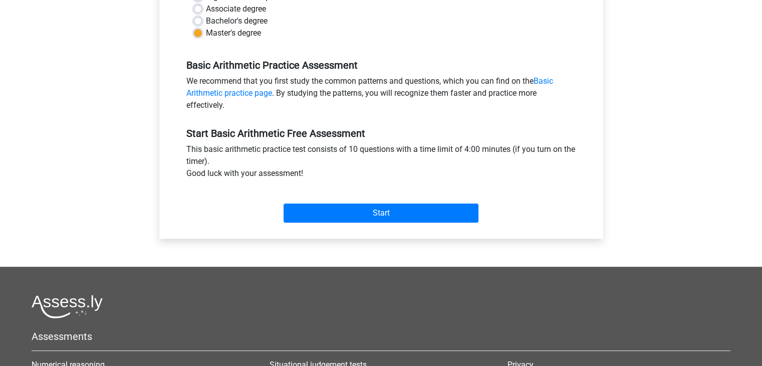
scroll to position [261, 0]
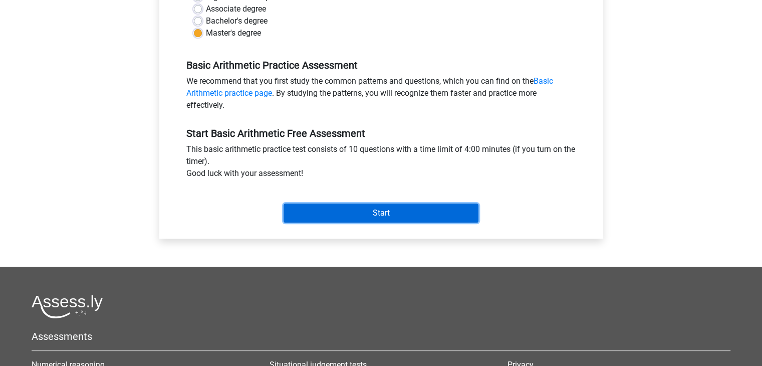
click at [331, 214] on input "Start" at bounding box center [381, 212] width 195 height 19
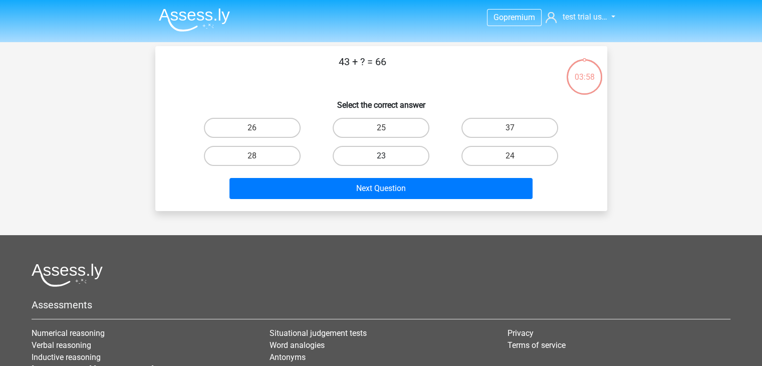
click at [392, 149] on label "23" at bounding box center [381, 156] width 97 height 20
click at [387, 156] on input "23" at bounding box center [384, 159] width 7 height 7
radio input "true"
click at [394, 176] on div "Next Question" at bounding box center [381, 186] width 420 height 33
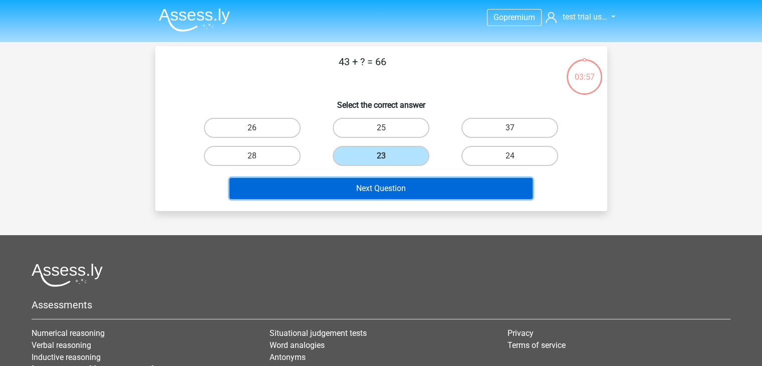
click at [392, 183] on button "Next Question" at bounding box center [380, 188] width 303 height 21
